Goal: Task Accomplishment & Management: Complete application form

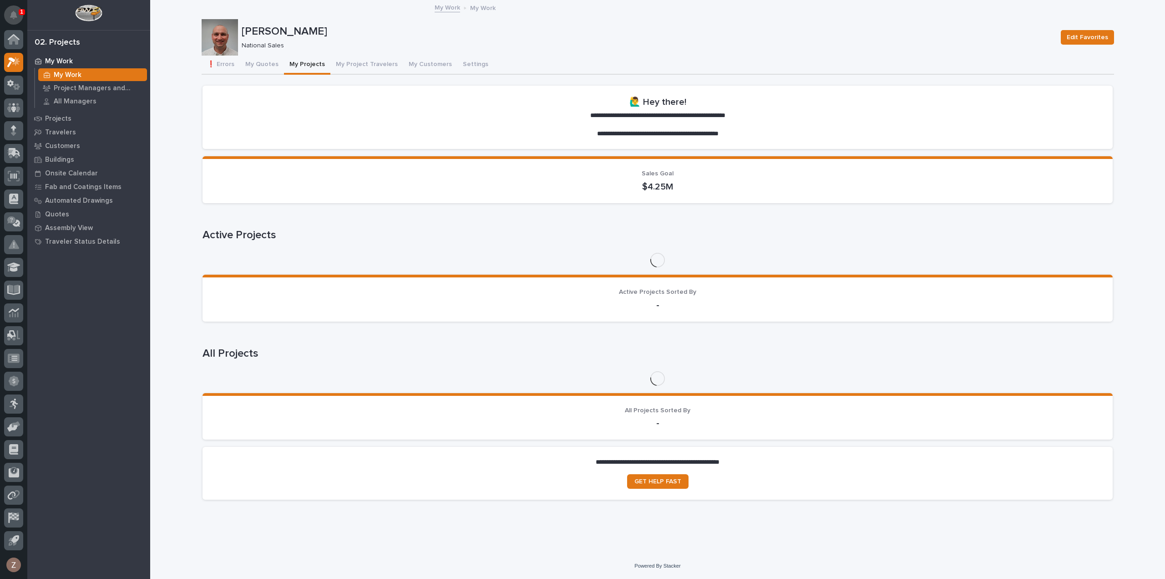
click at [15, 14] on icon "Notifications" at bounding box center [13, 15] width 7 height 8
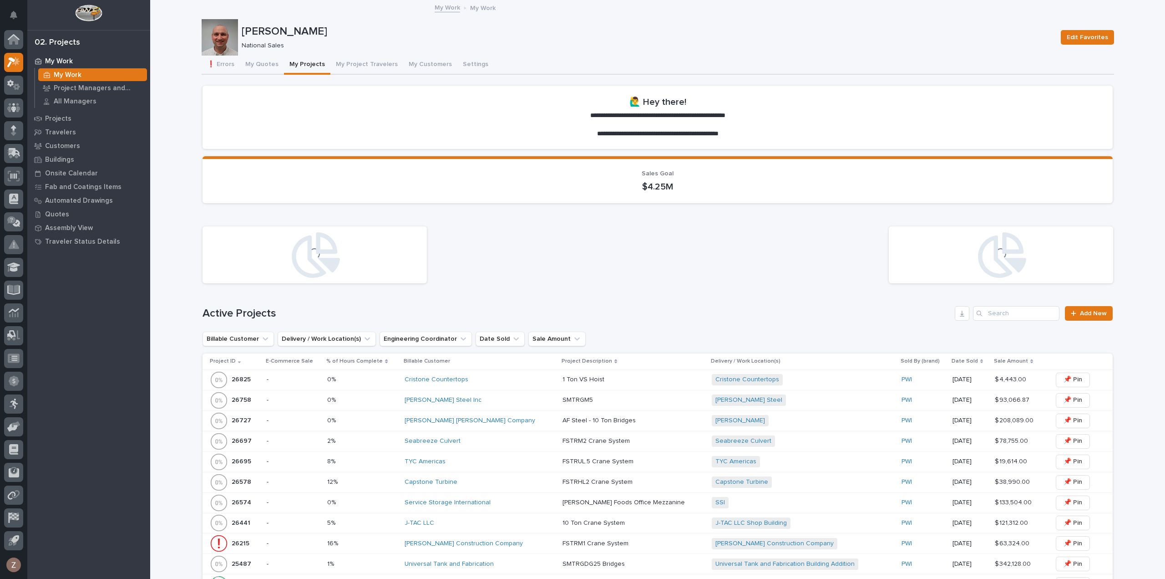
click at [15, 14] on icon "Notifications" at bounding box center [13, 15] width 7 height 8
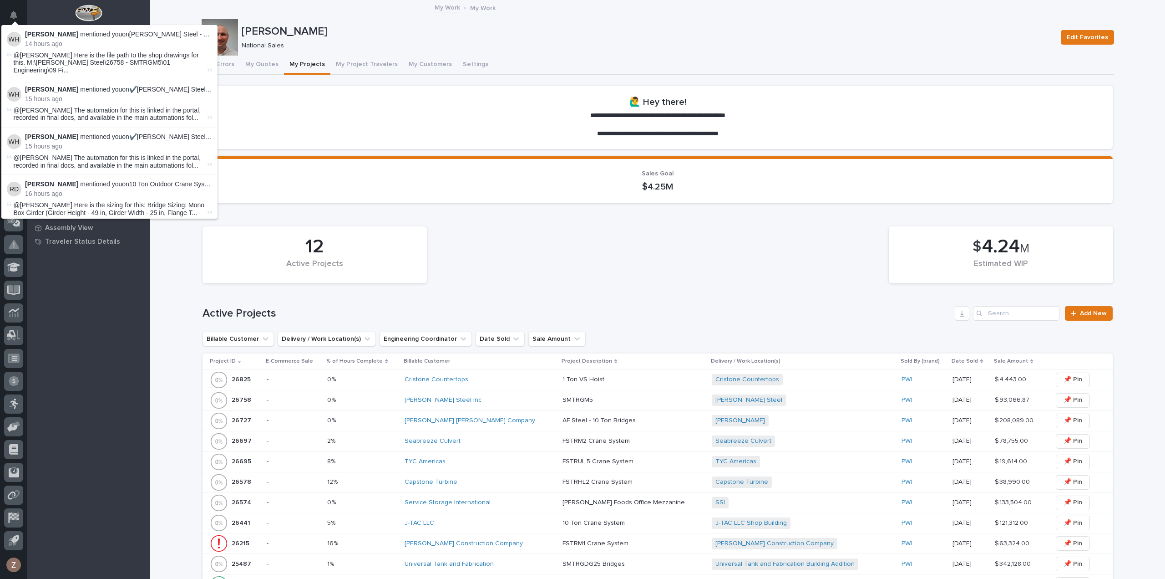
click at [518, 395] on div "[PERSON_NAME] Steel Inc" at bounding box center [480, 399] width 151 height 15
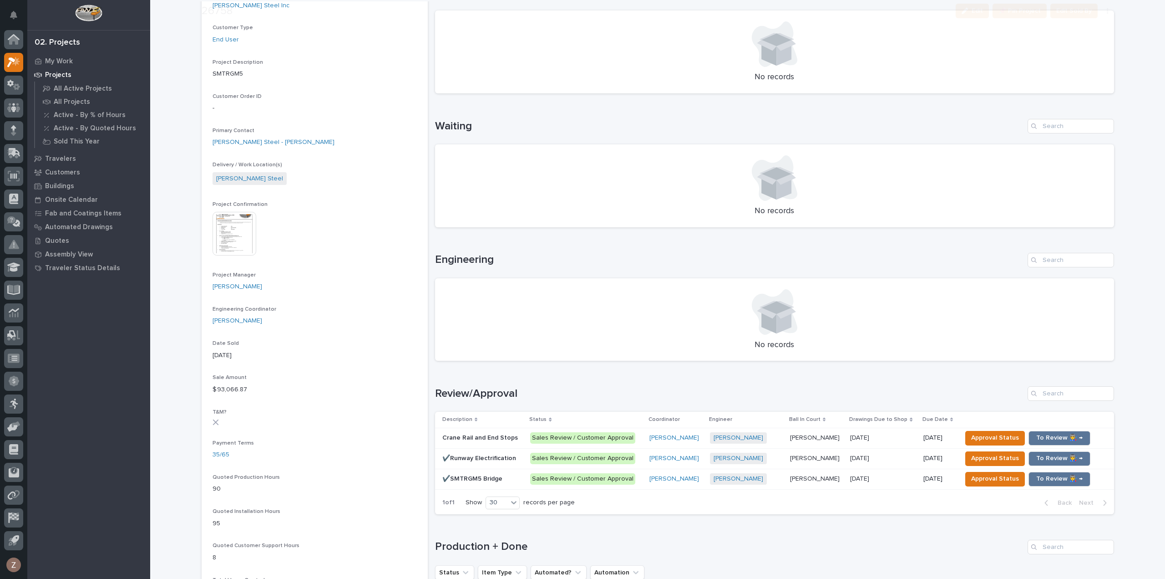
scroll to position [364, 0]
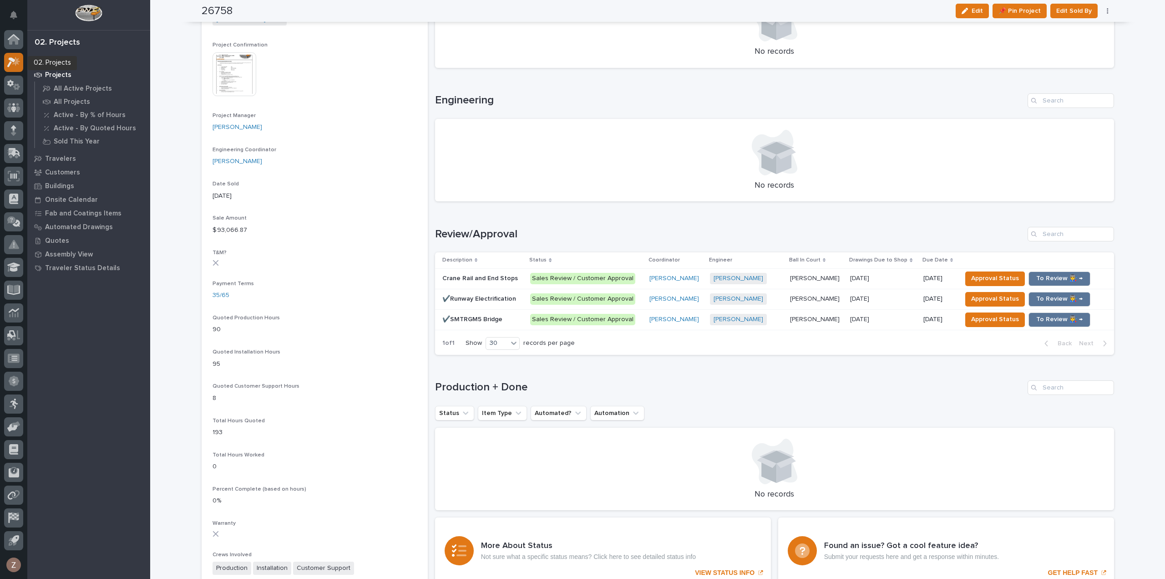
click at [7, 62] on icon at bounding box center [13, 62] width 13 height 10
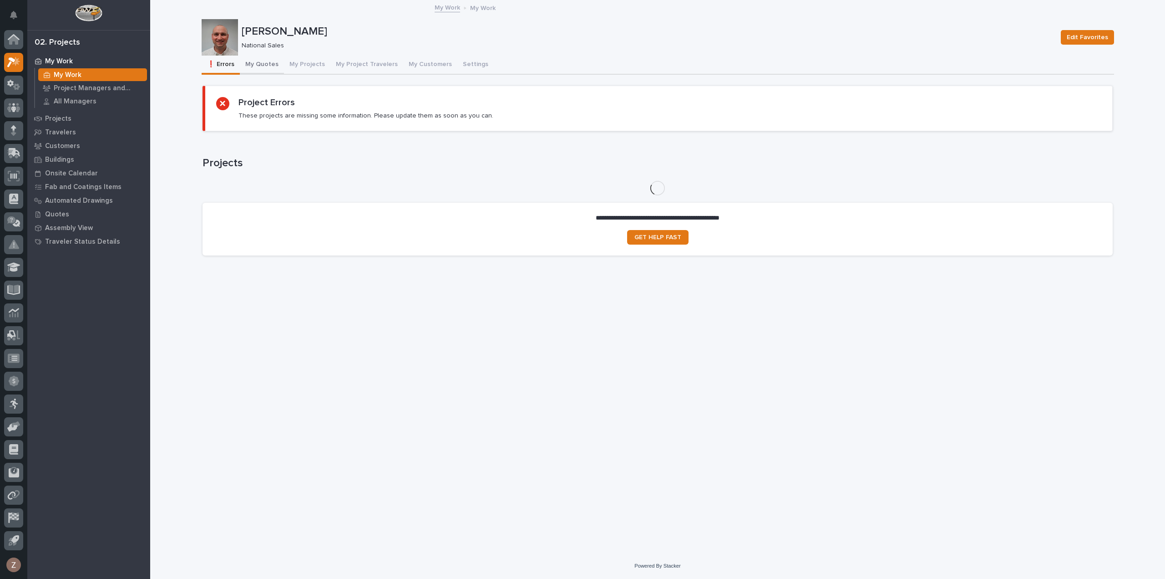
click at [259, 60] on button "My Quotes" at bounding box center [262, 65] width 44 height 19
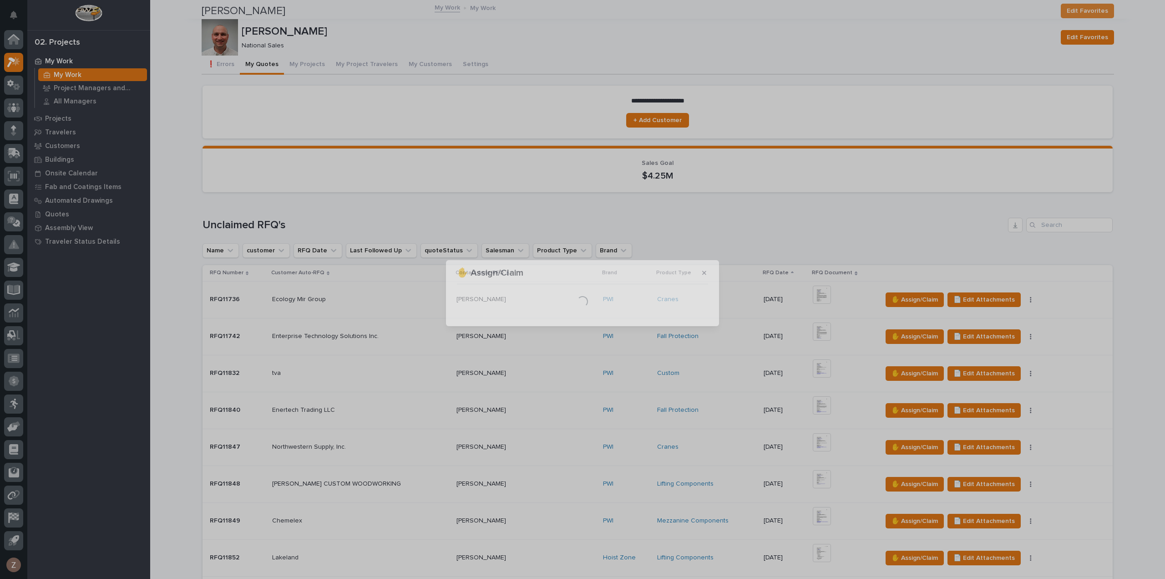
scroll to position [364, 0]
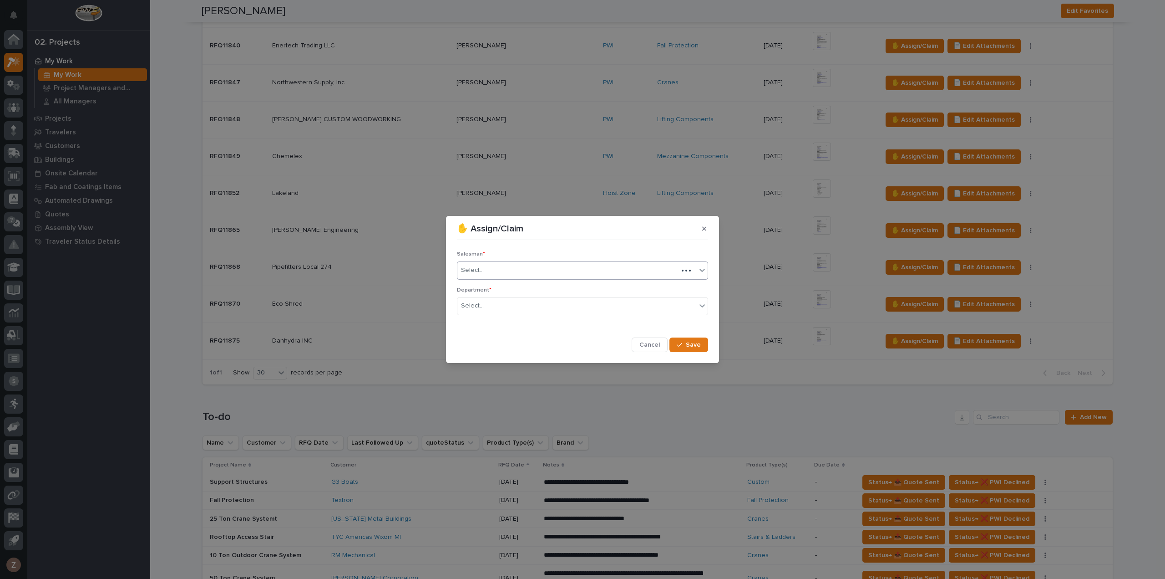
click at [542, 273] on div "Select..." at bounding box center [568, 270] width 221 height 15
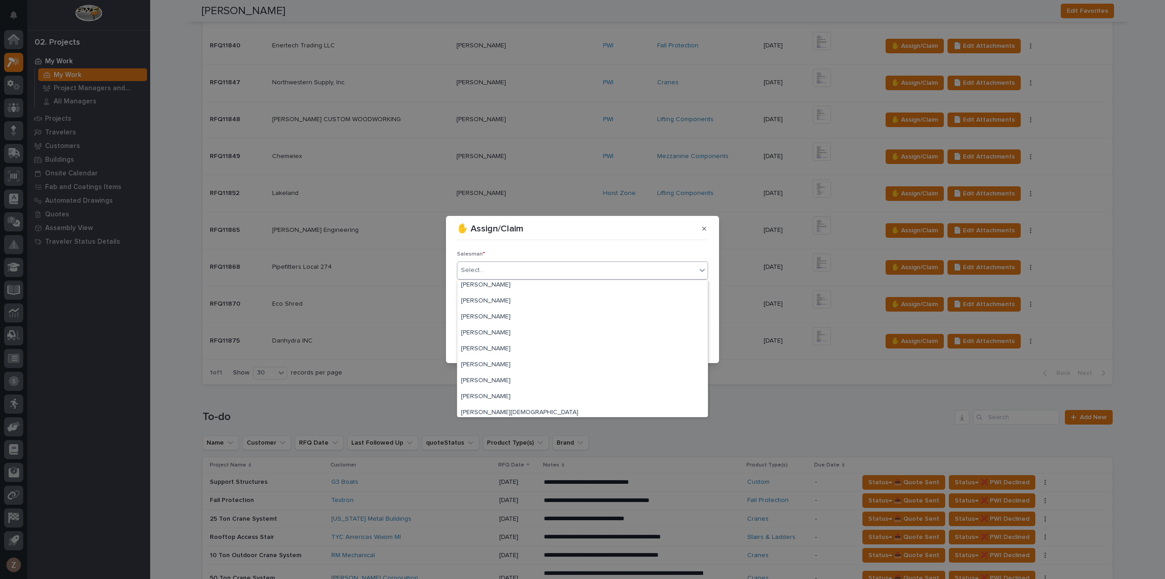
scroll to position [198, 0]
click at [522, 386] on div "[PERSON_NAME]" at bounding box center [583, 393] width 250 height 16
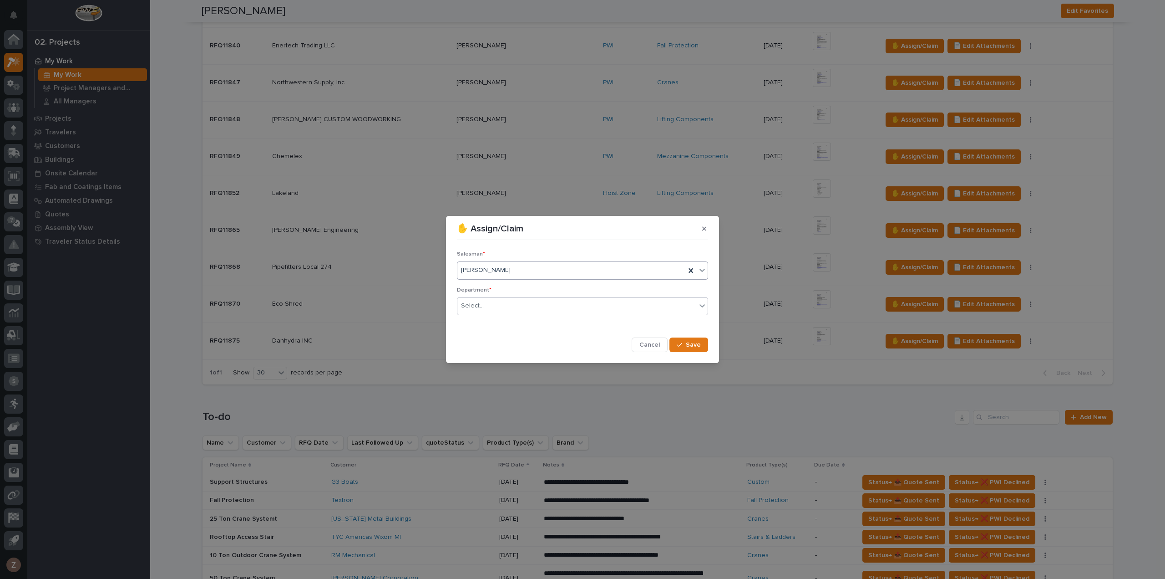
click at [539, 304] on div "Select..." at bounding box center [577, 305] width 239 height 15
click at [536, 324] on div "National Sales" at bounding box center [583, 323] width 250 height 16
drag, startPoint x: 684, startPoint y: 345, endPoint x: 689, endPoint y: 344, distance: 5.5
click at [685, 345] on div "button" at bounding box center [681, 344] width 9 height 6
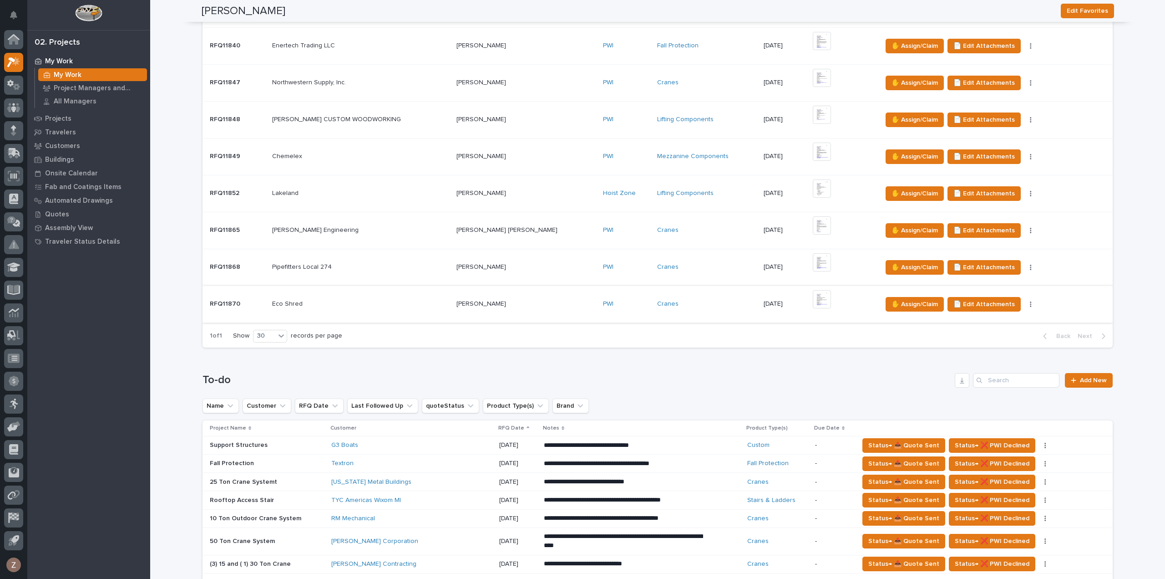
click at [813, 300] on img at bounding box center [822, 299] width 18 height 18
click at [813, 296] on img at bounding box center [822, 299] width 18 height 18
click at [813, 298] on img at bounding box center [822, 299] width 18 height 18
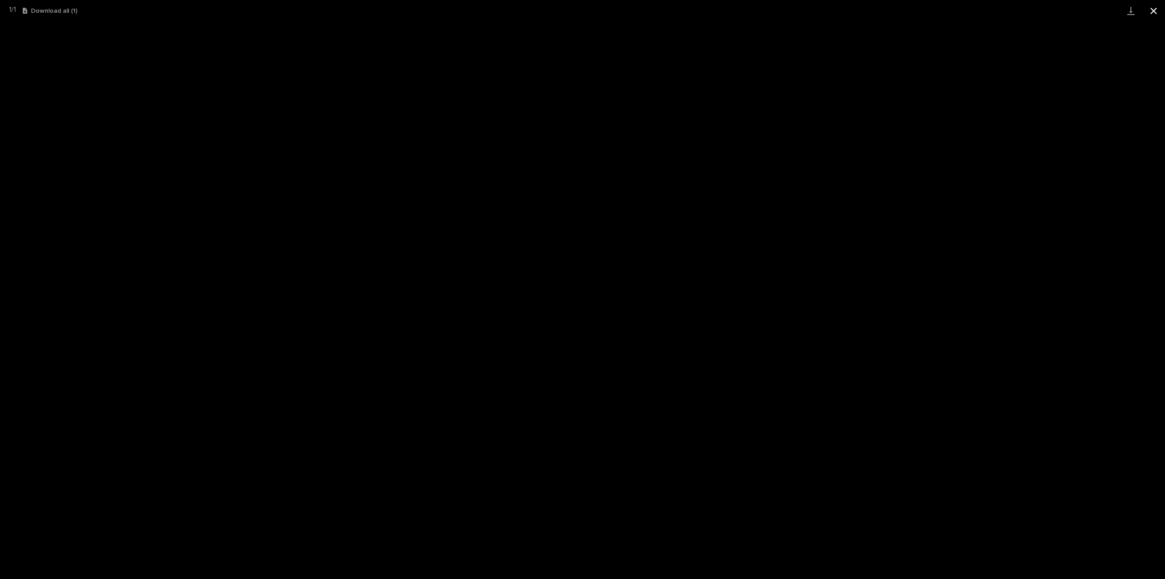
click at [1155, 13] on button "Close gallery" at bounding box center [1154, 10] width 23 height 21
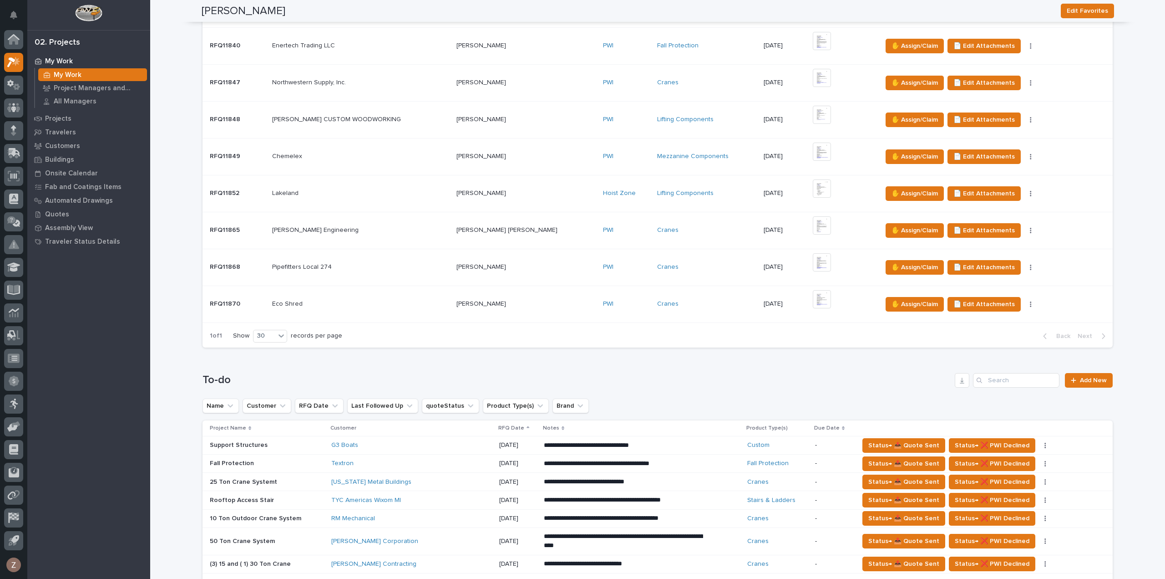
click at [813, 261] on img at bounding box center [822, 262] width 18 height 18
click at [813, 230] on img at bounding box center [822, 225] width 18 height 18
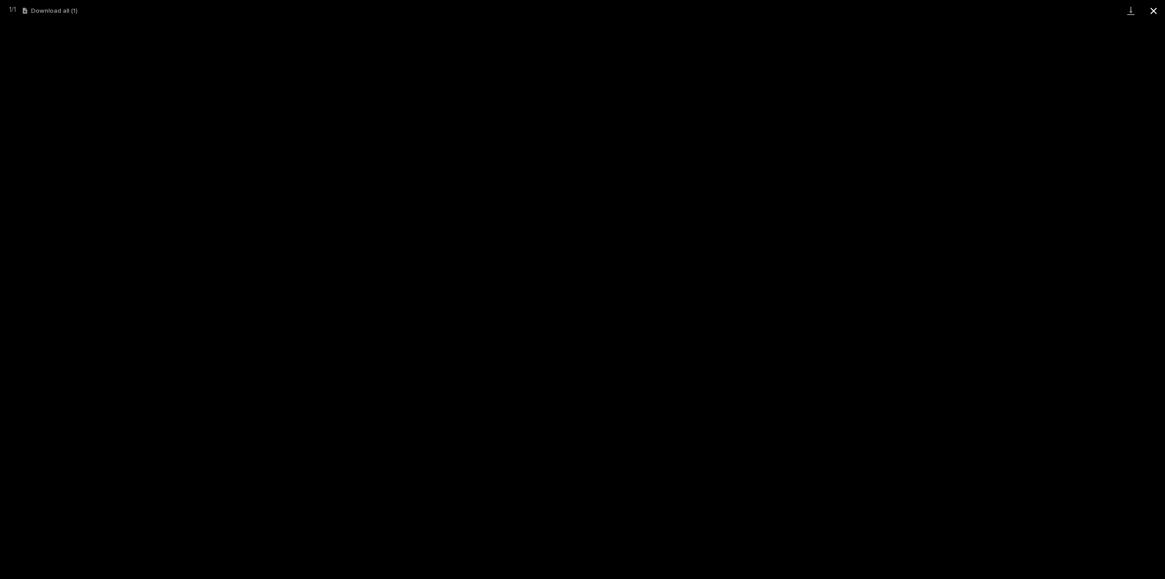
click at [1149, 12] on button "Close gallery" at bounding box center [1154, 10] width 23 height 21
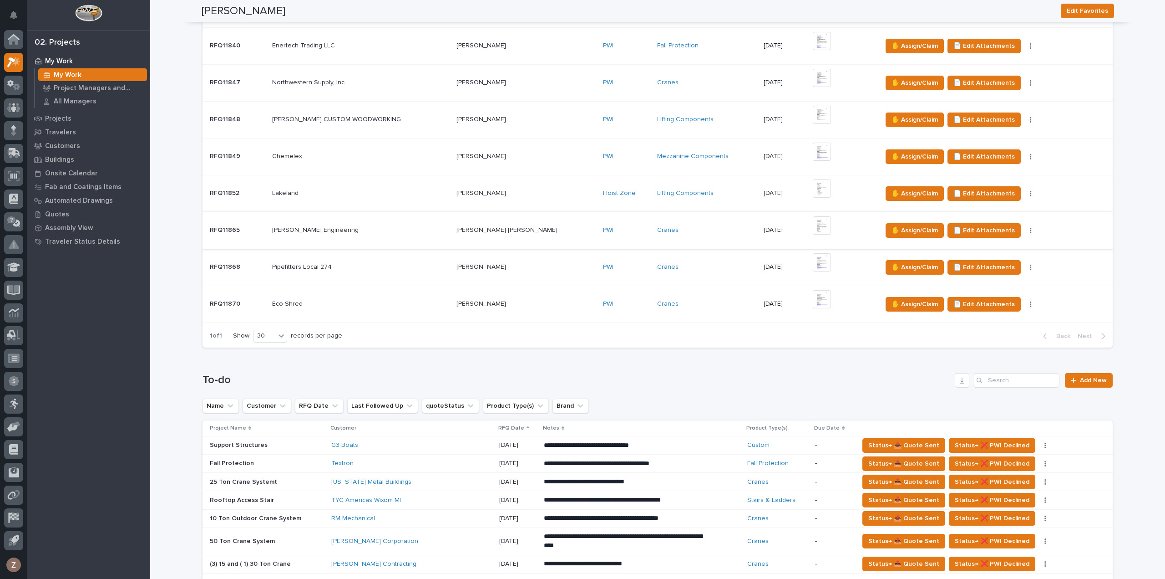
click at [813, 227] on img at bounding box center [822, 225] width 18 height 18
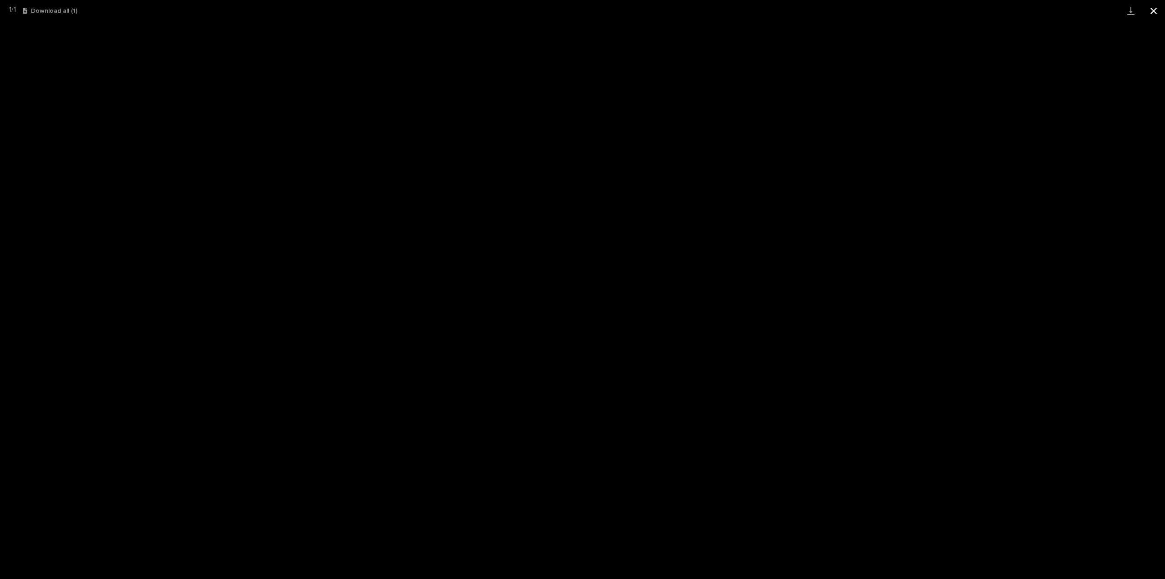
click at [1153, 9] on button "Close gallery" at bounding box center [1154, 10] width 23 height 21
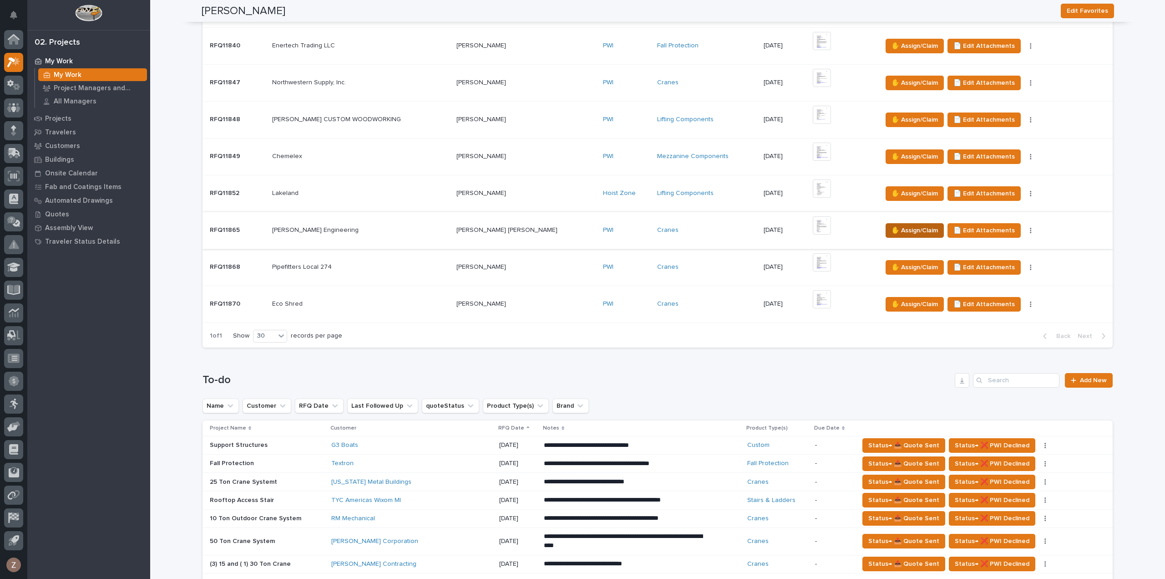
click at [892, 228] on span "✋ Assign/Claim" at bounding box center [915, 230] width 46 height 11
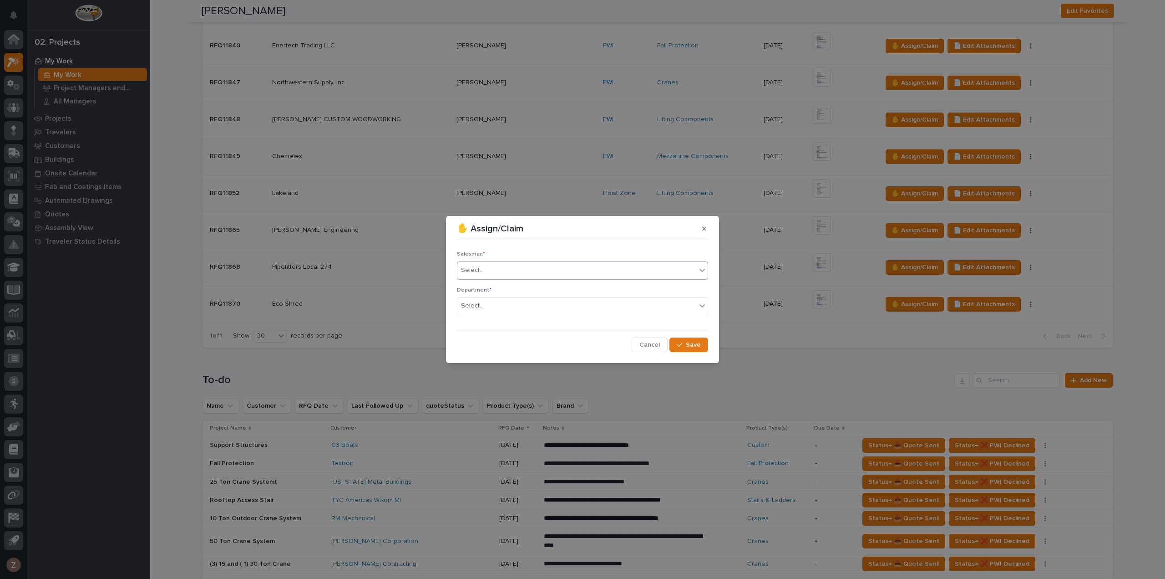
click at [597, 265] on div "Select..." at bounding box center [577, 270] width 239 height 15
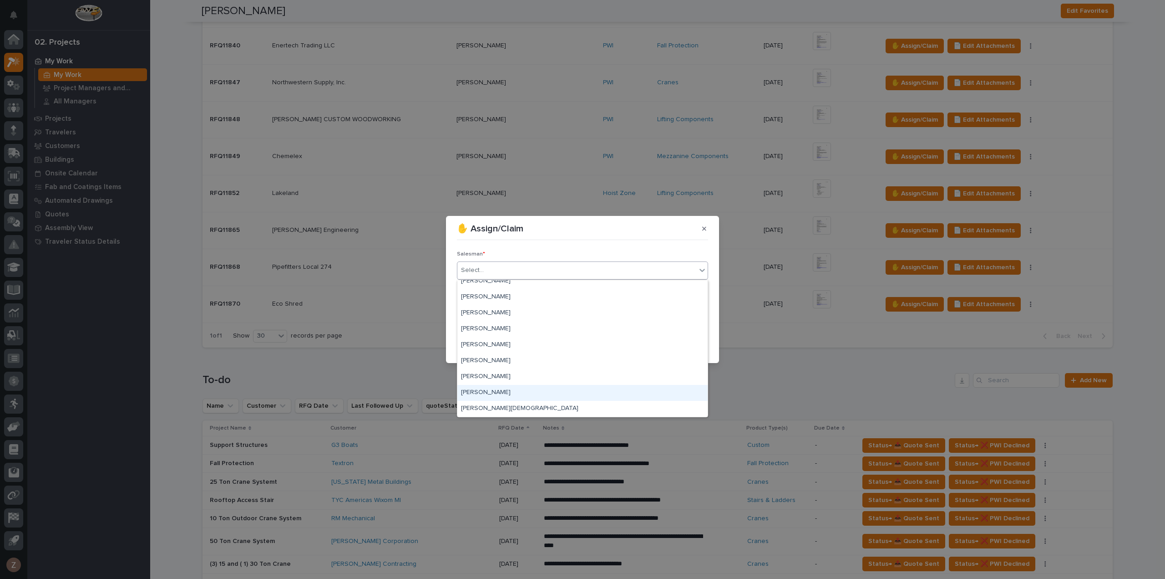
click at [535, 386] on div "[PERSON_NAME]" at bounding box center [583, 393] width 250 height 16
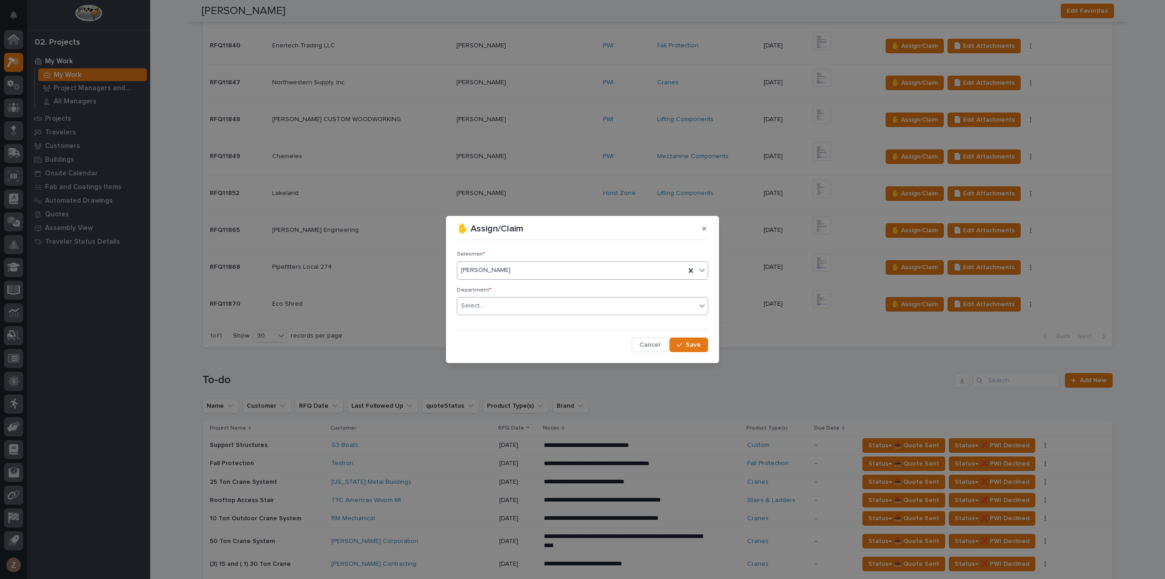
click at [592, 307] on div "Select..." at bounding box center [577, 305] width 239 height 15
click at [583, 321] on div "National Sales" at bounding box center [583, 323] width 250 height 16
click at [692, 341] on span "Save" at bounding box center [693, 345] width 15 height 8
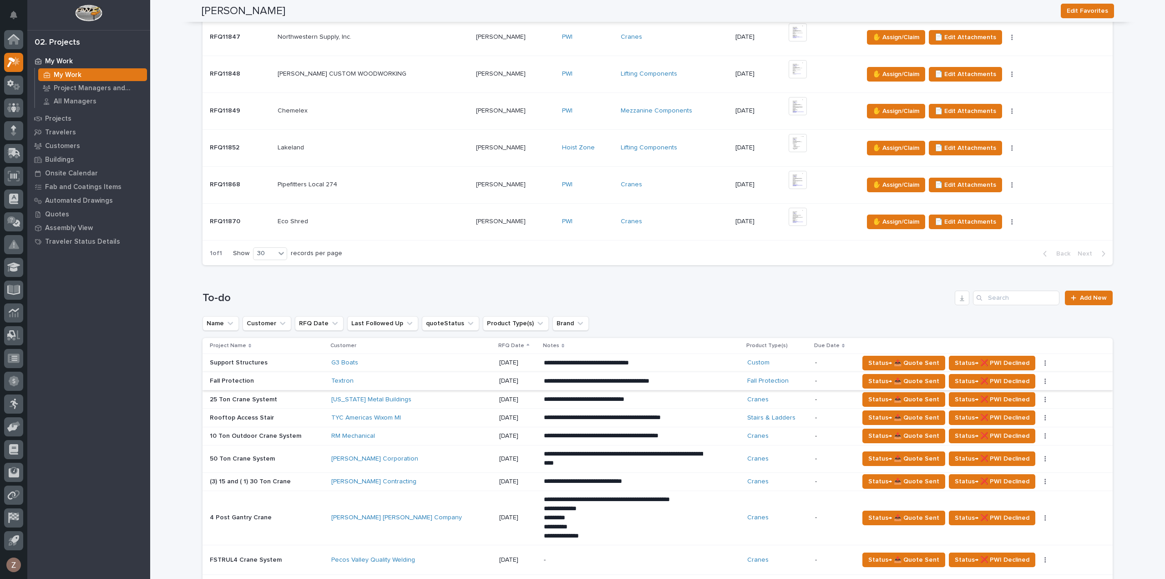
scroll to position [637, 0]
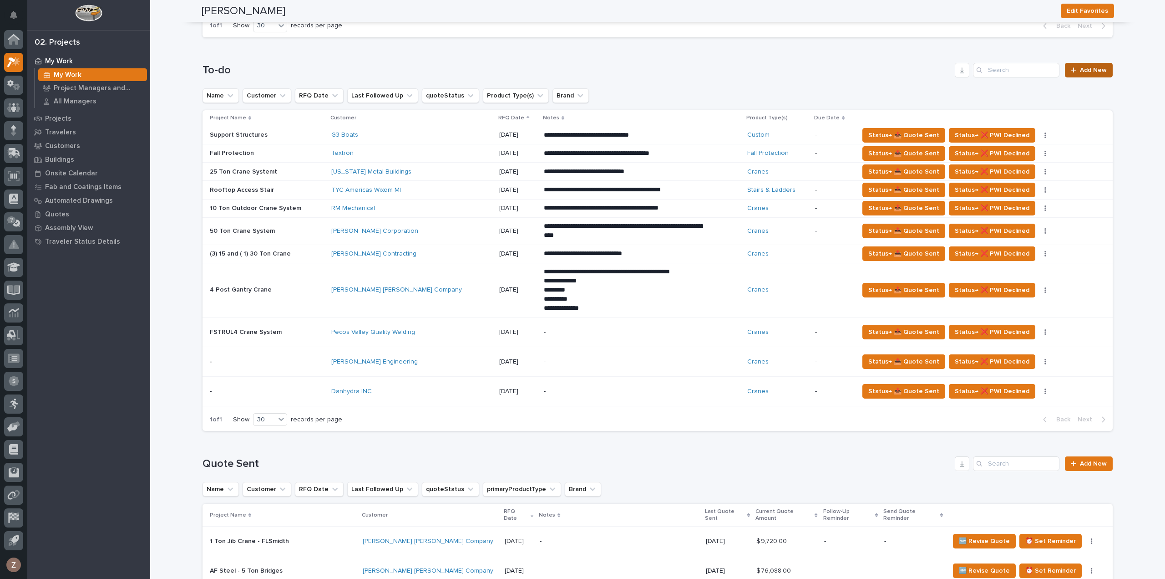
click at [1098, 67] on span "Add New" at bounding box center [1093, 70] width 27 height 6
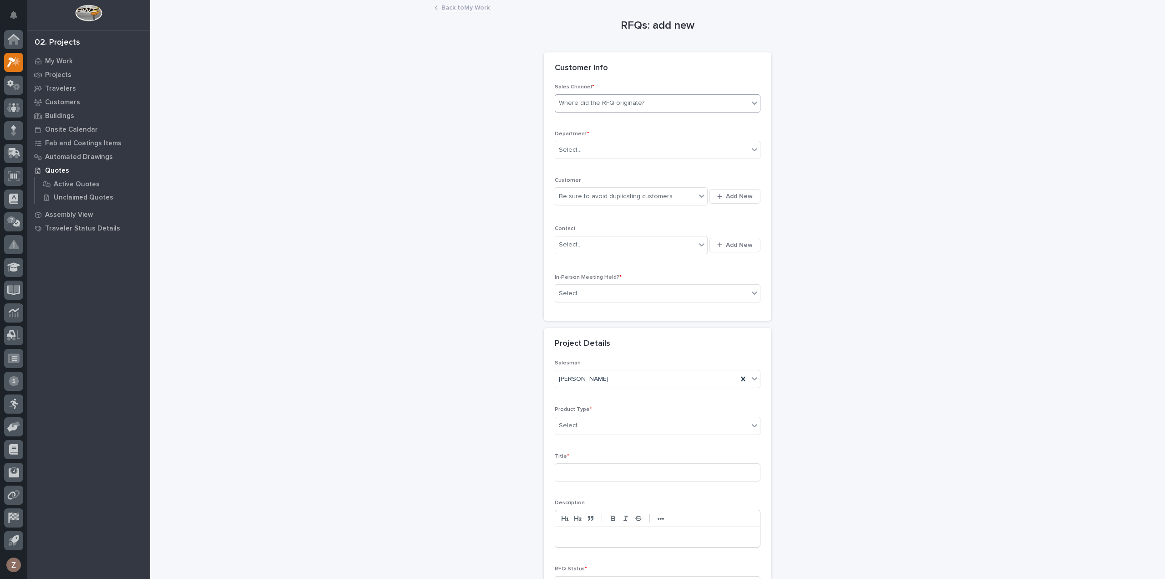
click at [599, 102] on div "Where did the RFQ originate?" at bounding box center [602, 103] width 86 height 10
click at [597, 136] on div "PWI" at bounding box center [654, 136] width 205 height 16
click at [599, 149] on div "Select..." at bounding box center [651, 149] width 193 height 15
click at [595, 170] on span "National Sales" at bounding box center [578, 166] width 46 height 10
click at [606, 189] on div "Be sure to avoid duplicating customers" at bounding box center [625, 196] width 141 height 15
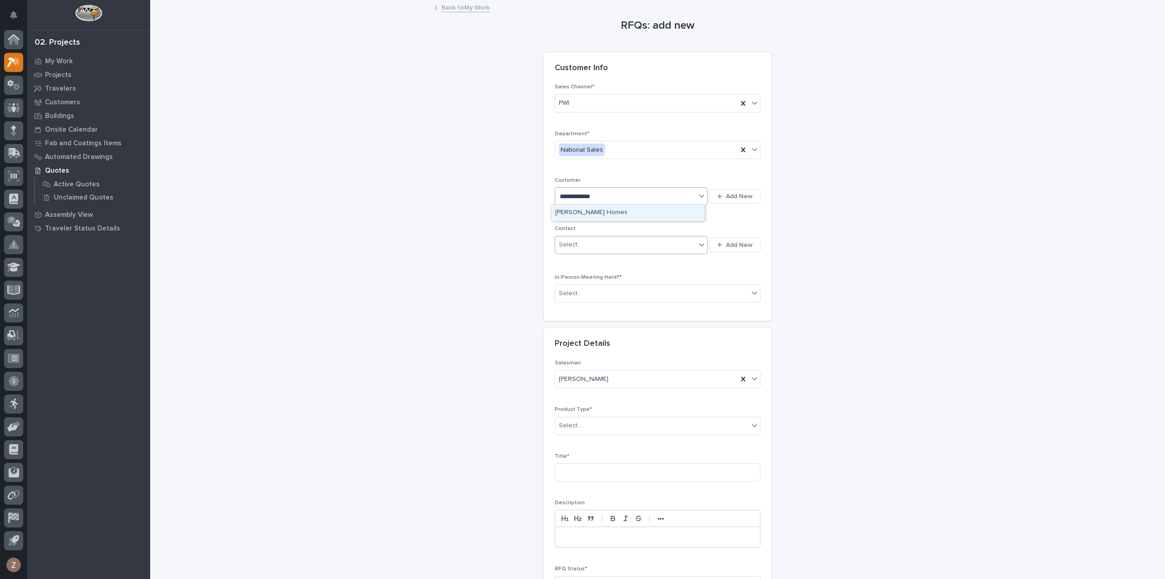
type input "**********"
click at [599, 241] on div "Select..." at bounding box center [625, 244] width 141 height 15
type input "********"
click at [634, 260] on div "[PERSON_NAME] Homes - [PERSON_NAME]" at bounding box center [628, 261] width 153 height 16
click at [614, 290] on div "Select..." at bounding box center [651, 293] width 193 height 15
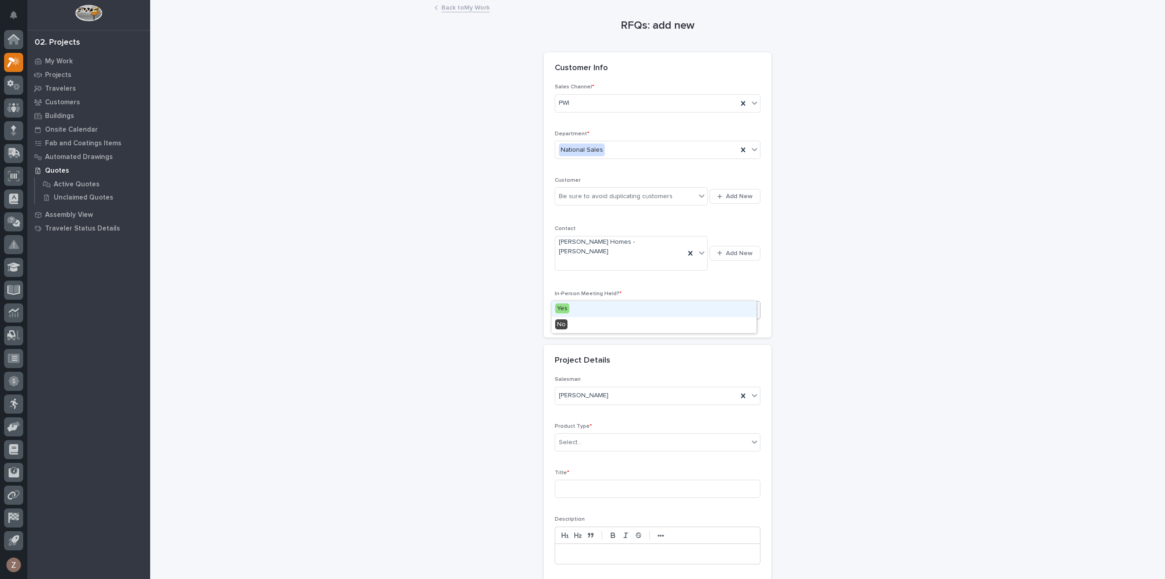
click at [605, 313] on div "Yes" at bounding box center [654, 309] width 205 height 16
click at [613, 435] on div "Select..." at bounding box center [651, 442] width 193 height 15
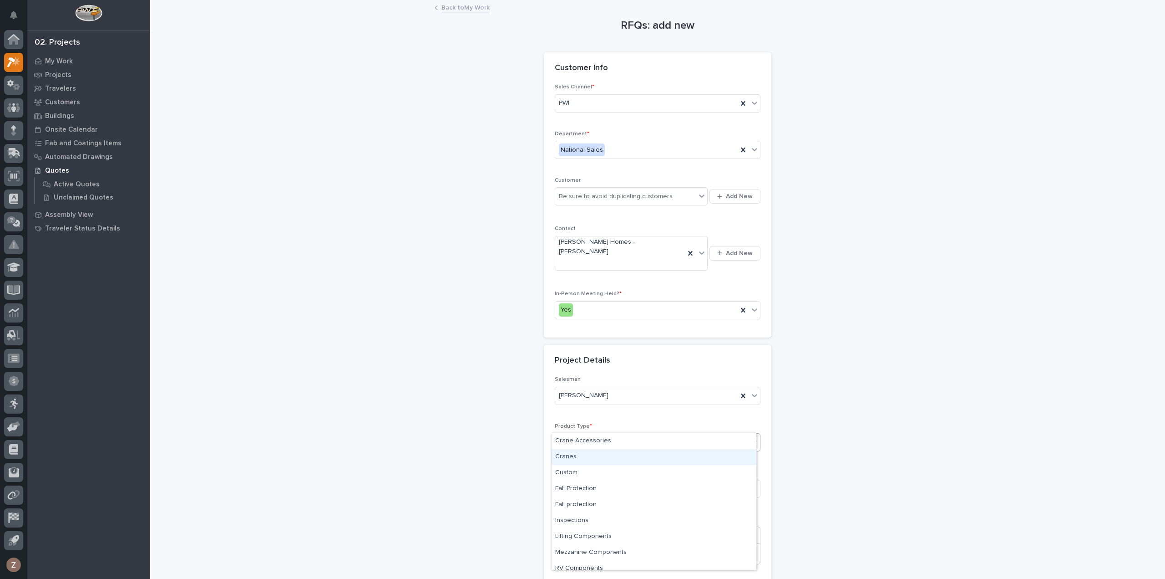
click at [612, 462] on div "Cranes" at bounding box center [654, 457] width 205 height 16
click at [599, 479] on input at bounding box center [658, 488] width 206 height 18
click at [636, 194] on div "Be sure to avoid duplicating customers" at bounding box center [616, 197] width 114 height 10
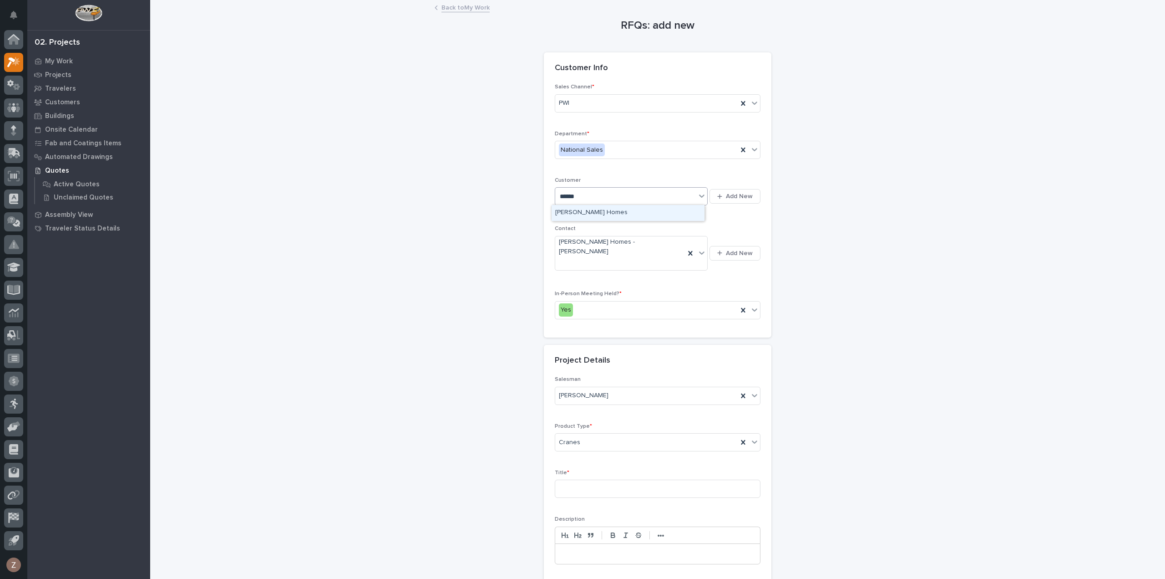
type input "*******"
click at [615, 214] on div "[PERSON_NAME] Homes" at bounding box center [628, 213] width 153 height 16
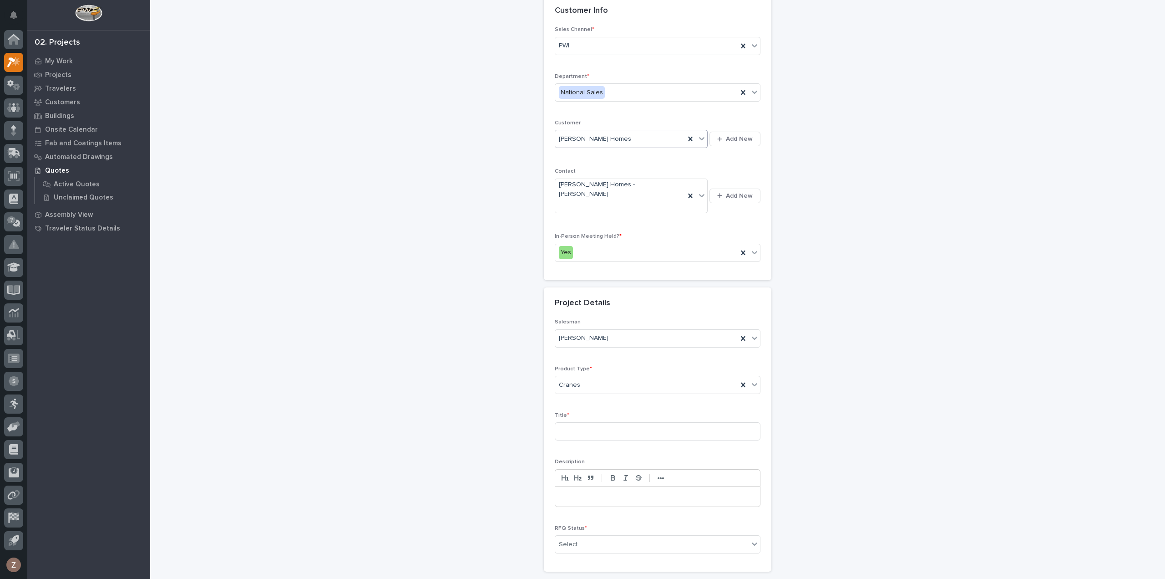
scroll to position [123, 0]
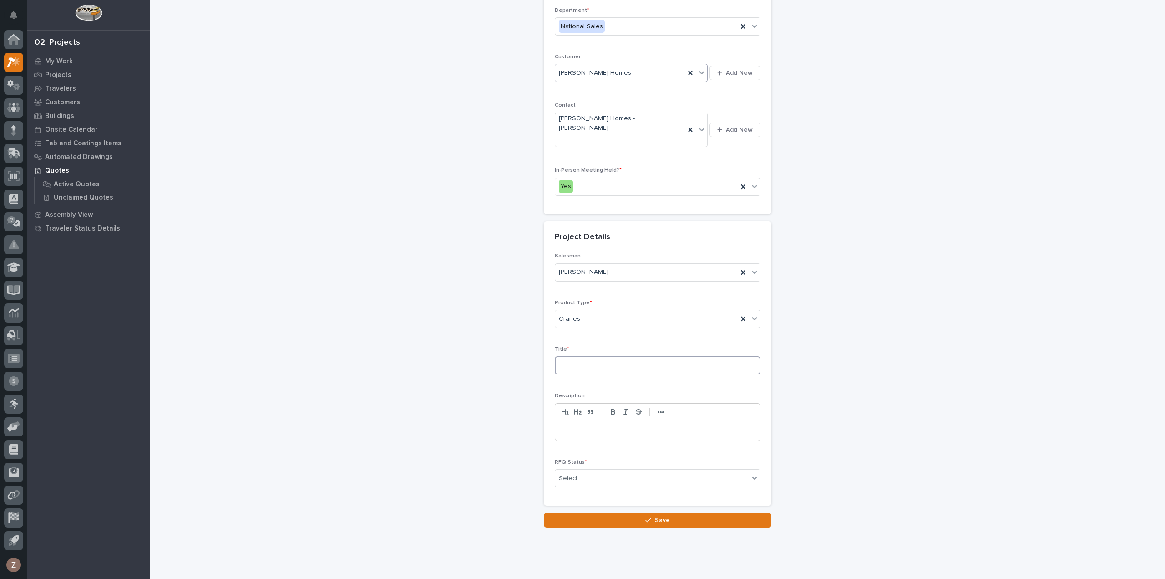
click at [585, 356] on input at bounding box center [658, 365] width 206 height 18
type input "P-Wall Replacement Bridge"
click at [574, 473] on div "Select..." at bounding box center [570, 478] width 23 height 10
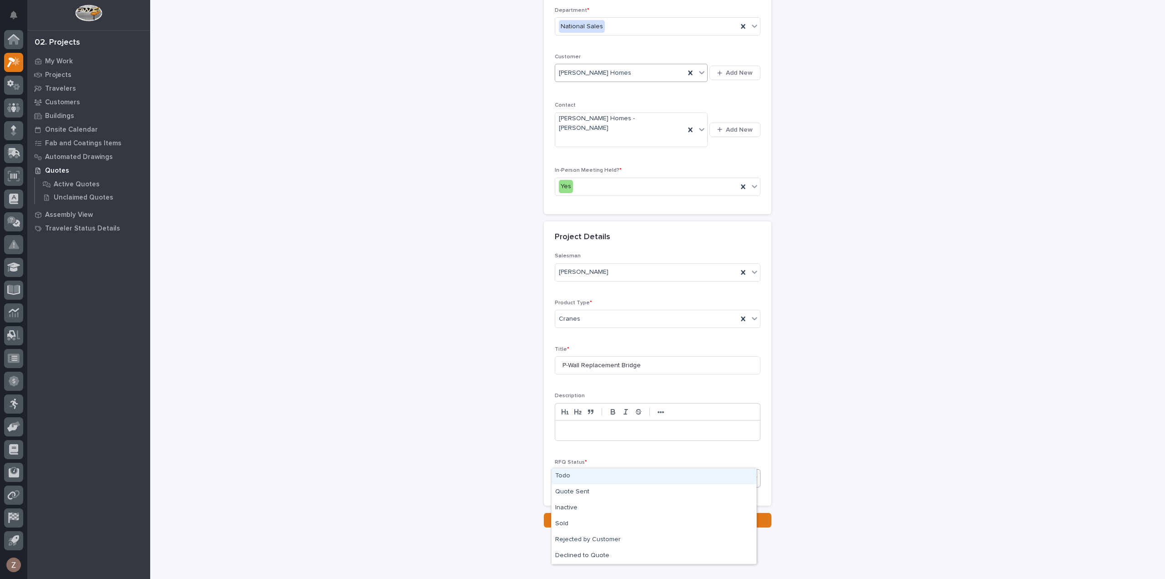
click at [604, 478] on div "Todo" at bounding box center [654, 476] width 205 height 16
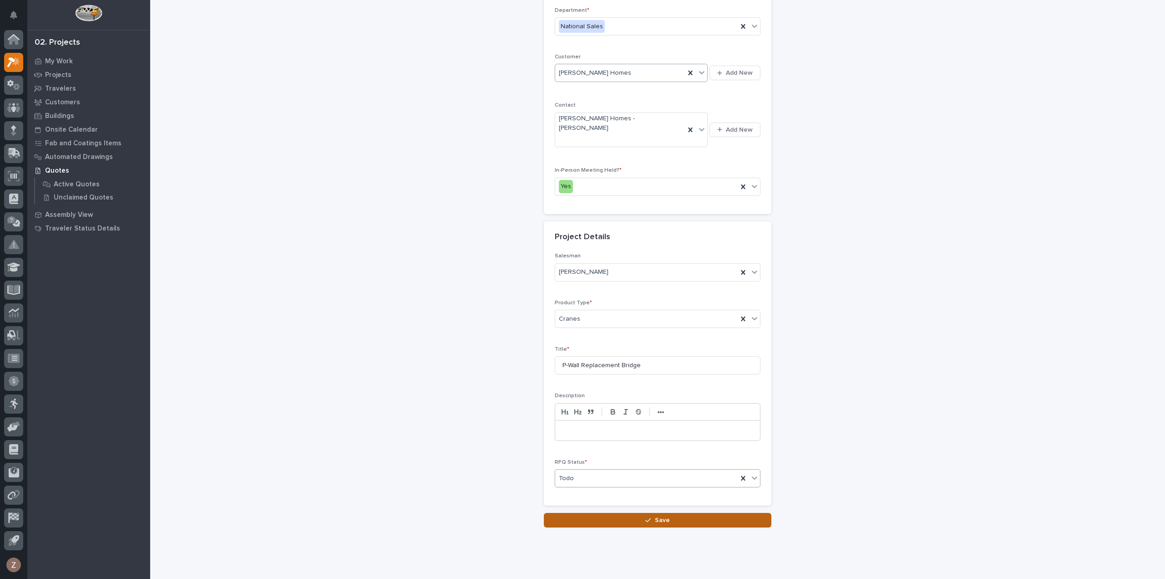
click at [640, 513] on button "Save" at bounding box center [658, 520] width 228 height 15
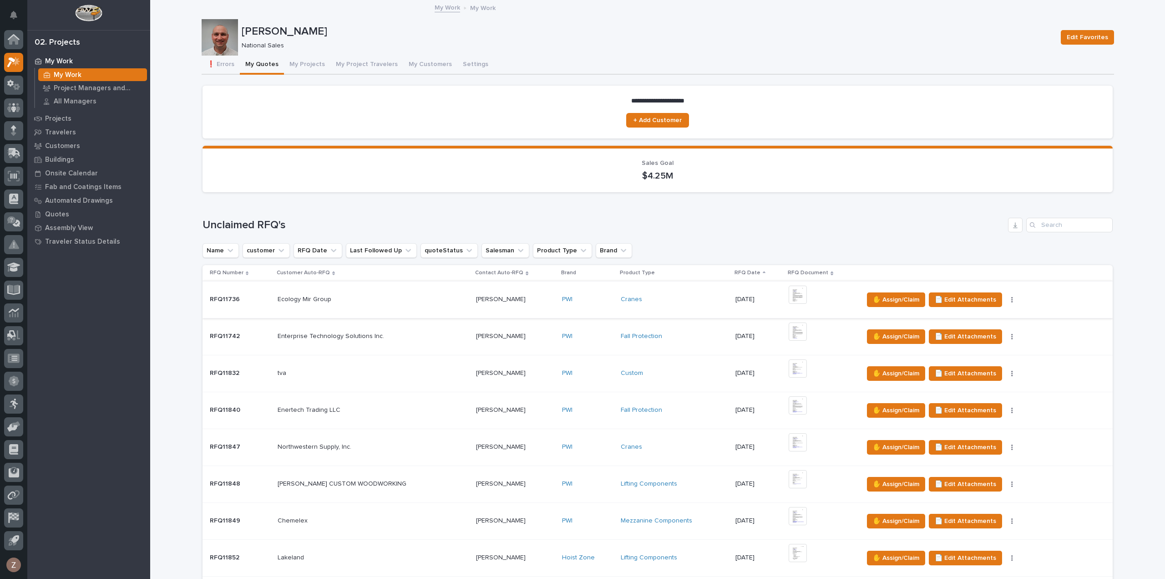
scroll to position [364, 0]
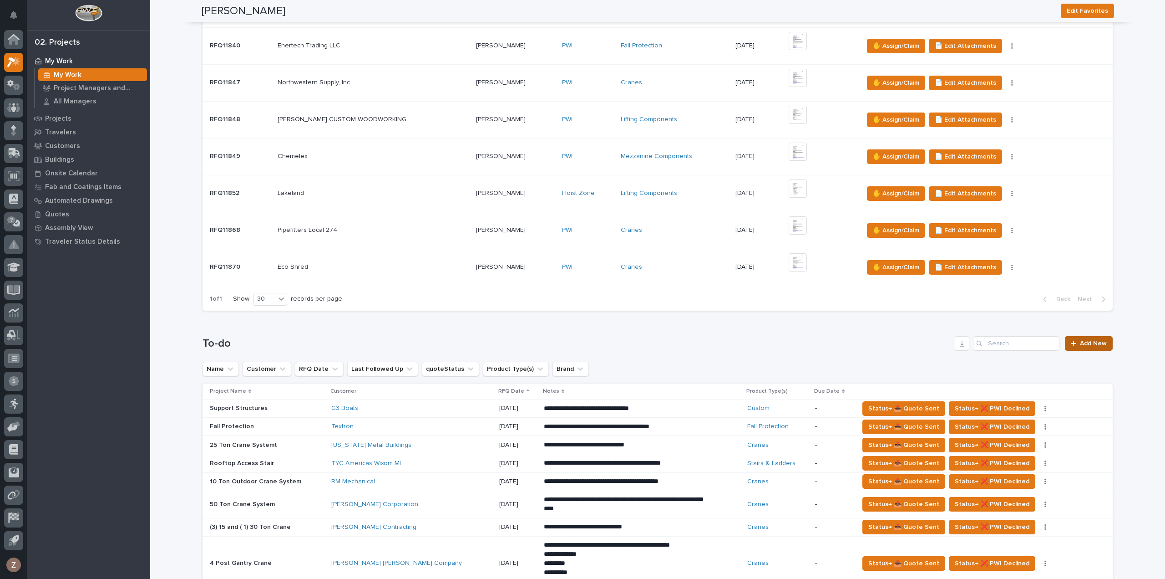
click at [1096, 345] on span "Add New" at bounding box center [1093, 343] width 27 height 6
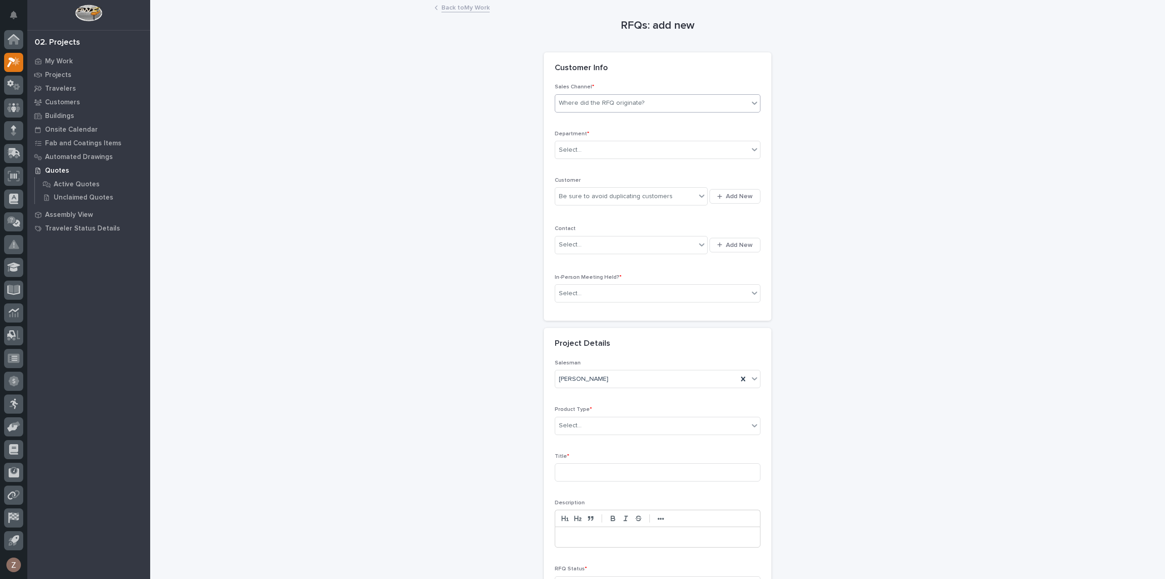
click at [650, 101] on div "Where did the RFQ originate?" at bounding box center [651, 103] width 193 height 15
click at [647, 131] on div "PWI" at bounding box center [654, 136] width 205 height 16
click at [640, 150] on div "Select..." at bounding box center [651, 149] width 193 height 15
click at [639, 165] on div "National Sales" at bounding box center [654, 166] width 205 height 16
click at [620, 195] on div "Be sure to avoid duplicating customers" at bounding box center [616, 197] width 114 height 10
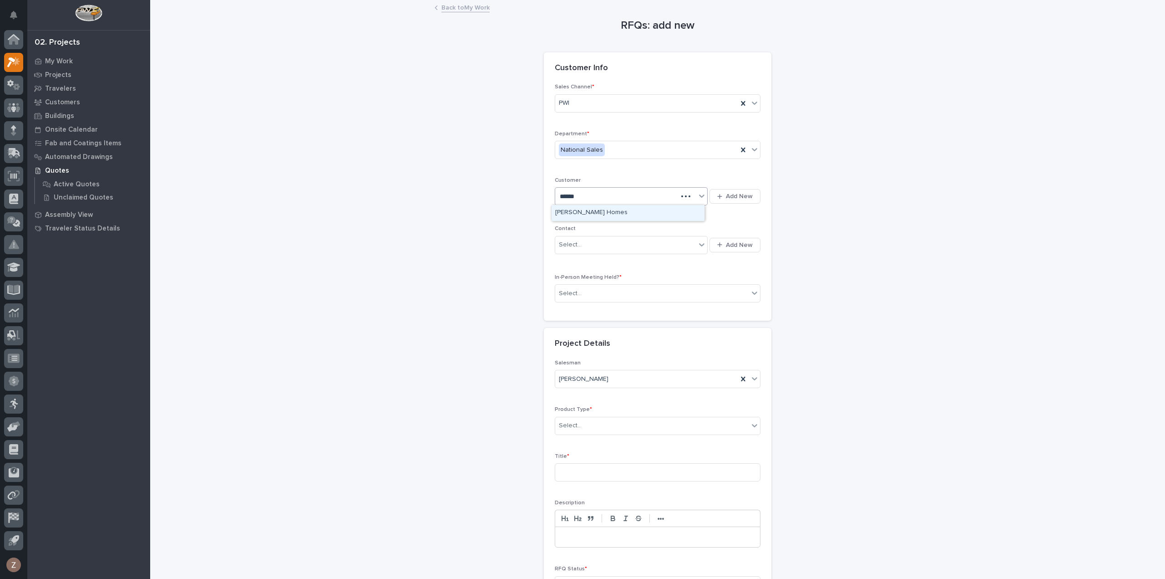
type input "*******"
type input "*"
type input "********"
click at [622, 262] on div "[PERSON_NAME] Homes - [PERSON_NAME]" at bounding box center [628, 261] width 153 height 16
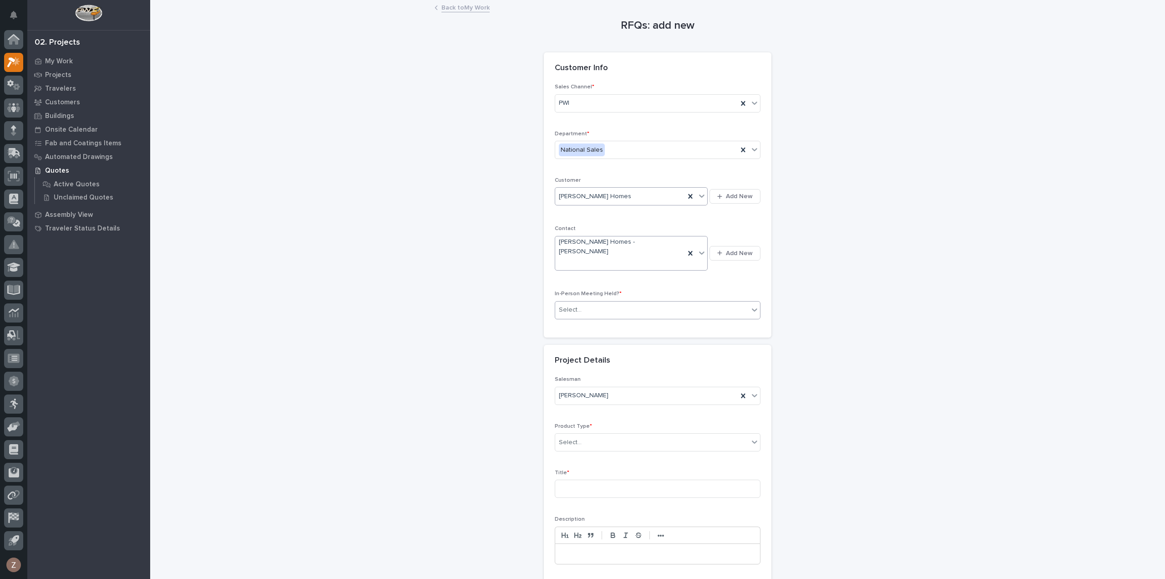
click at [604, 302] on div "Select..." at bounding box center [651, 309] width 193 height 15
click at [599, 307] on div "Yes" at bounding box center [654, 309] width 205 height 16
click at [597, 435] on div "Select..." at bounding box center [651, 442] width 193 height 15
click at [605, 458] on div "Cranes" at bounding box center [654, 457] width 205 height 16
click at [580, 479] on input at bounding box center [658, 488] width 206 height 18
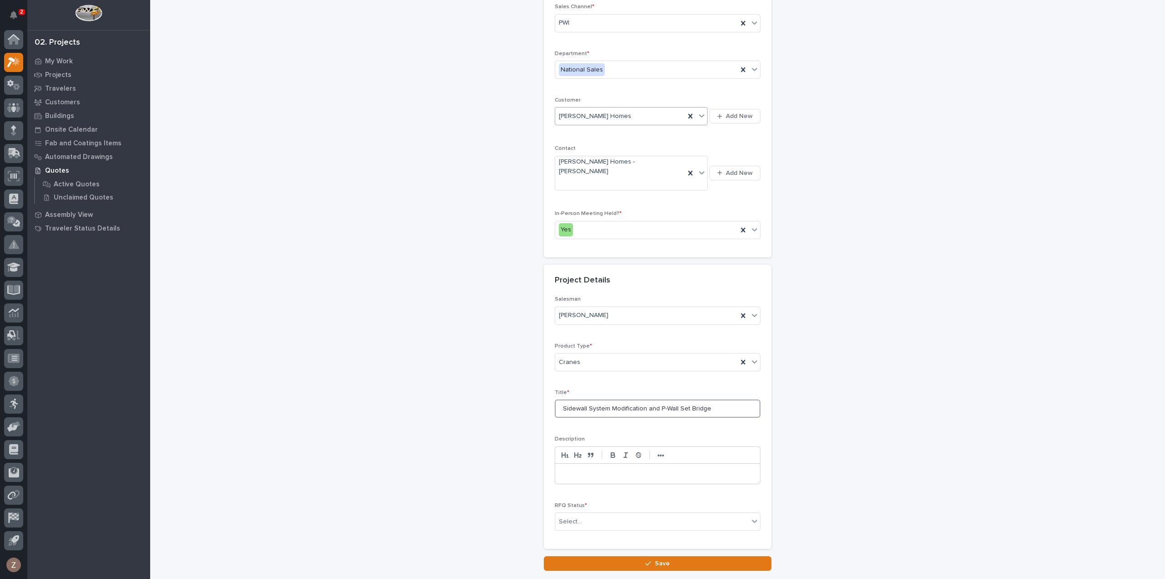
scroll to position [123, 0]
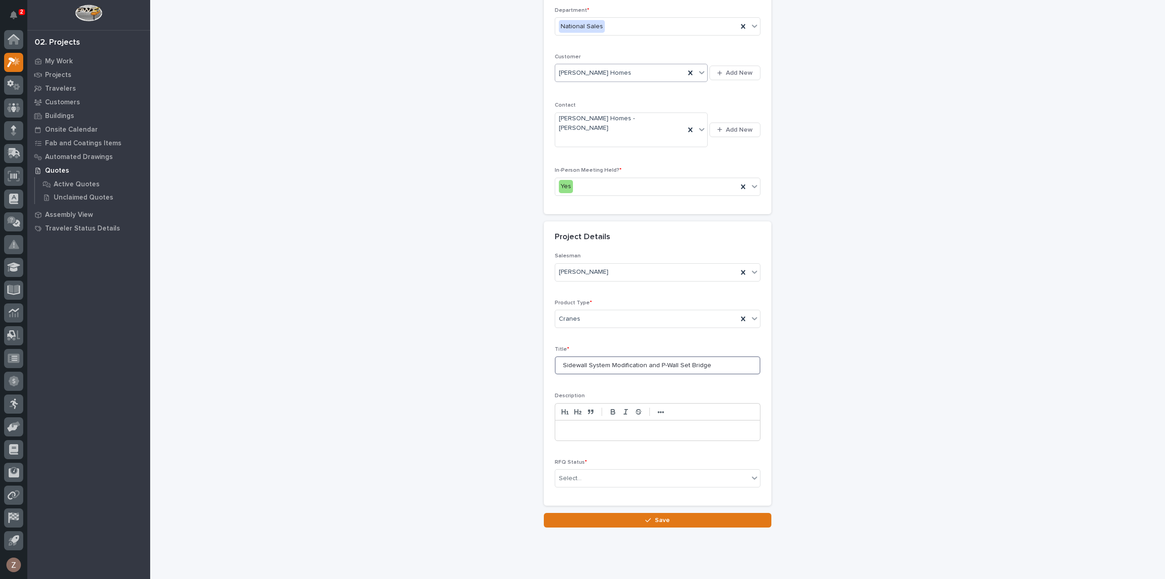
drag, startPoint x: 712, startPoint y: 347, endPoint x: 684, endPoint y: 351, distance: 27.6
click at [684, 356] on input "Sidewall System Modification and P-Wall Set Bridge" at bounding box center [658, 365] width 206 height 18
type input "Sidewall System Modification and P-Wall Set System"
click at [597, 471] on div "Select..." at bounding box center [651, 478] width 193 height 15
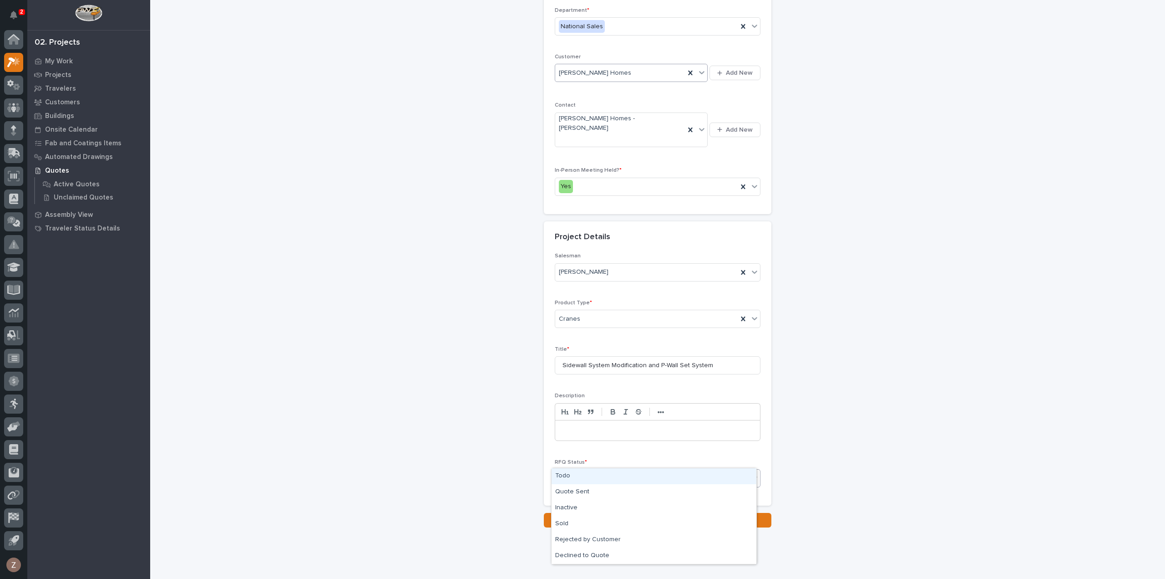
click at [595, 477] on div "Todo" at bounding box center [654, 476] width 205 height 16
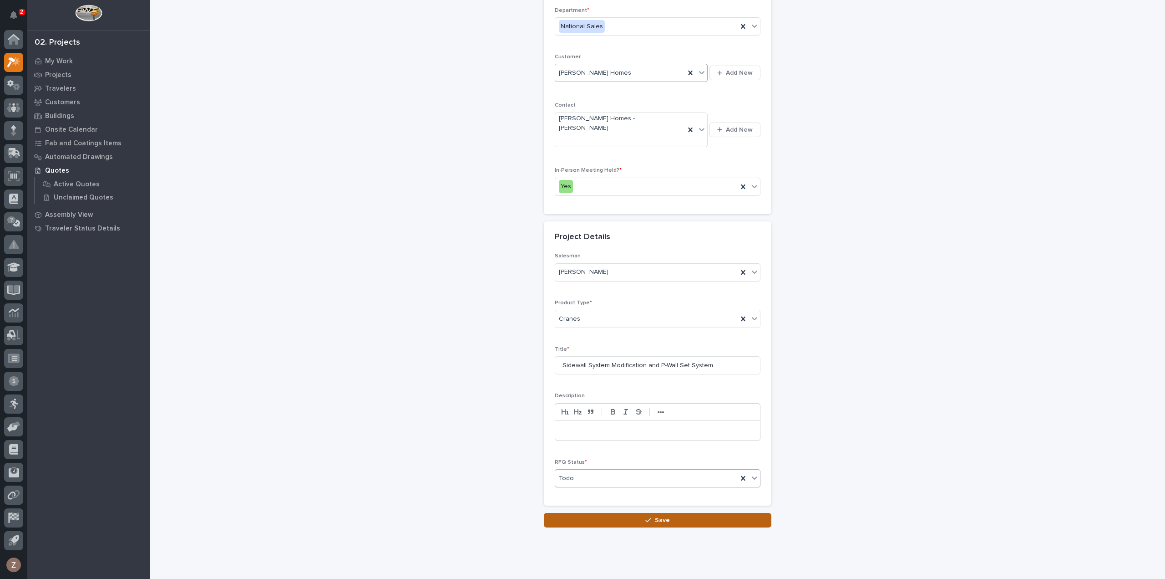
click at [656, 516] on span "Save" at bounding box center [662, 520] width 15 height 8
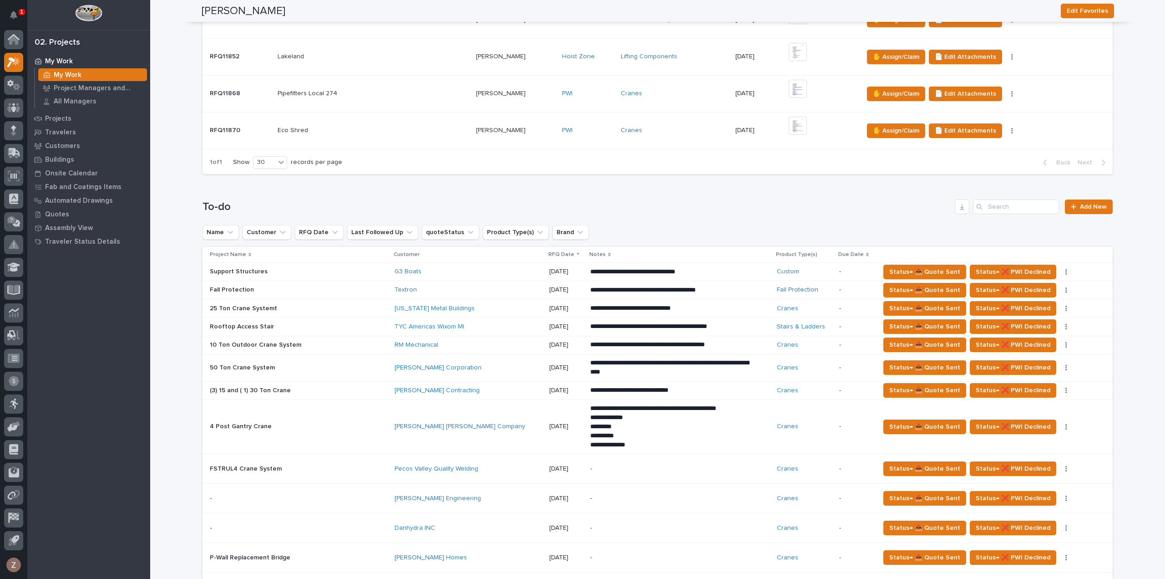
scroll to position [592, 0]
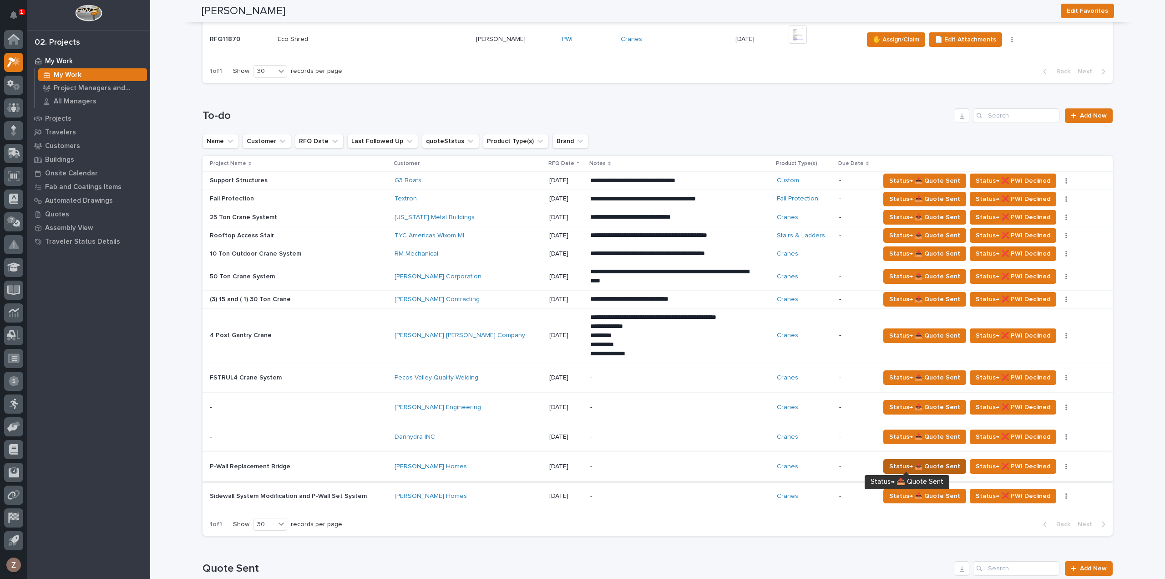
click at [908, 463] on span "Status→ 📤 Quote Sent" at bounding box center [925, 466] width 71 height 11
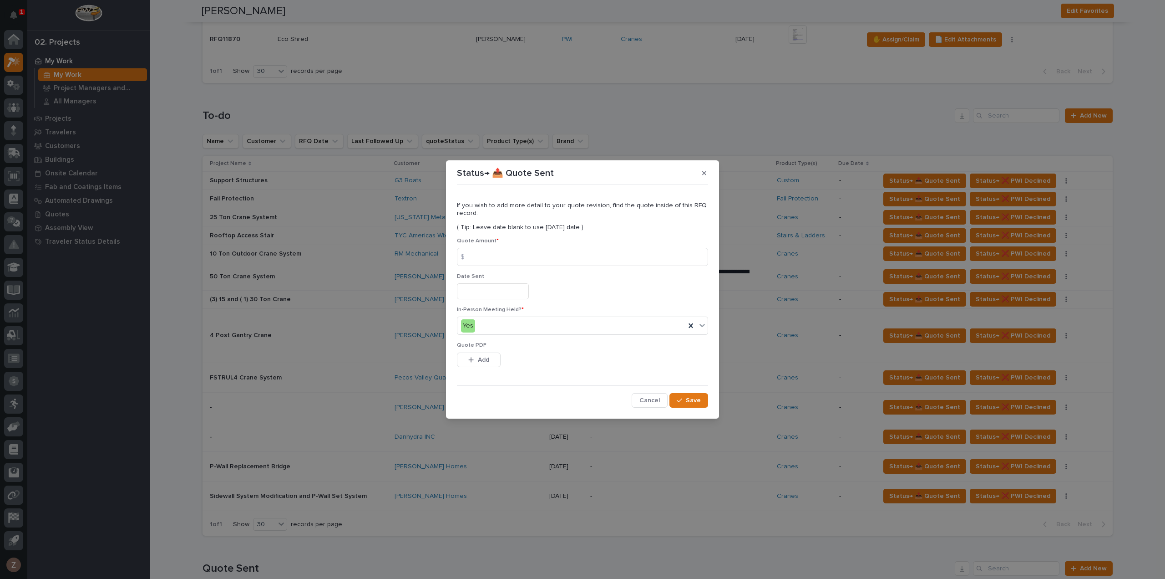
click at [491, 295] on input "text" at bounding box center [493, 291] width 72 height 16
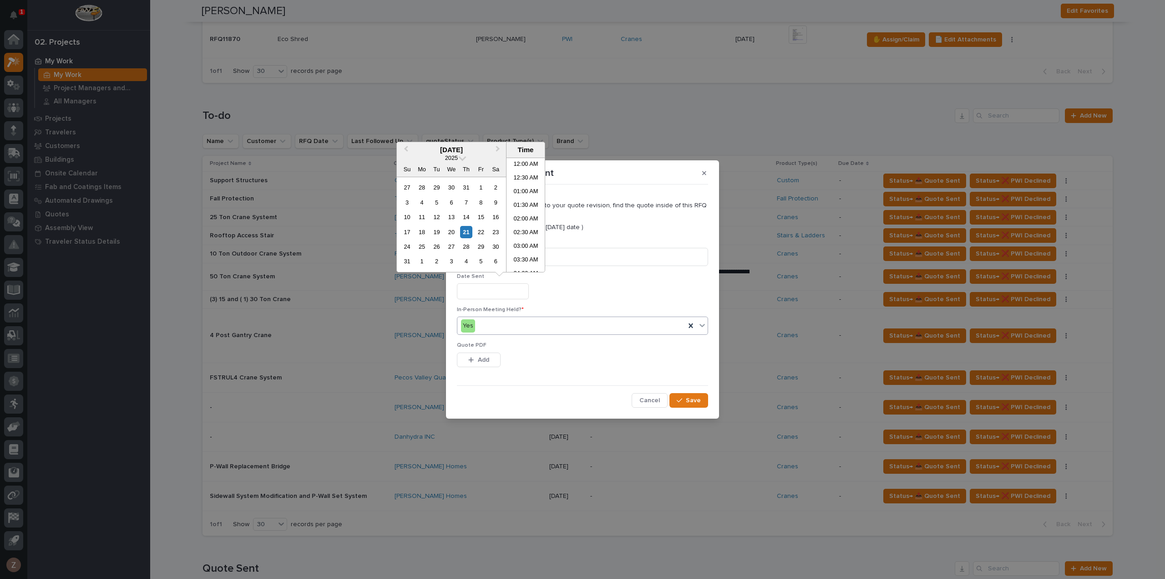
scroll to position [155, 0]
click at [465, 214] on div "14" at bounding box center [466, 217] width 12 height 12
click at [522, 209] on li "02:00 PM" at bounding box center [526, 210] width 39 height 14
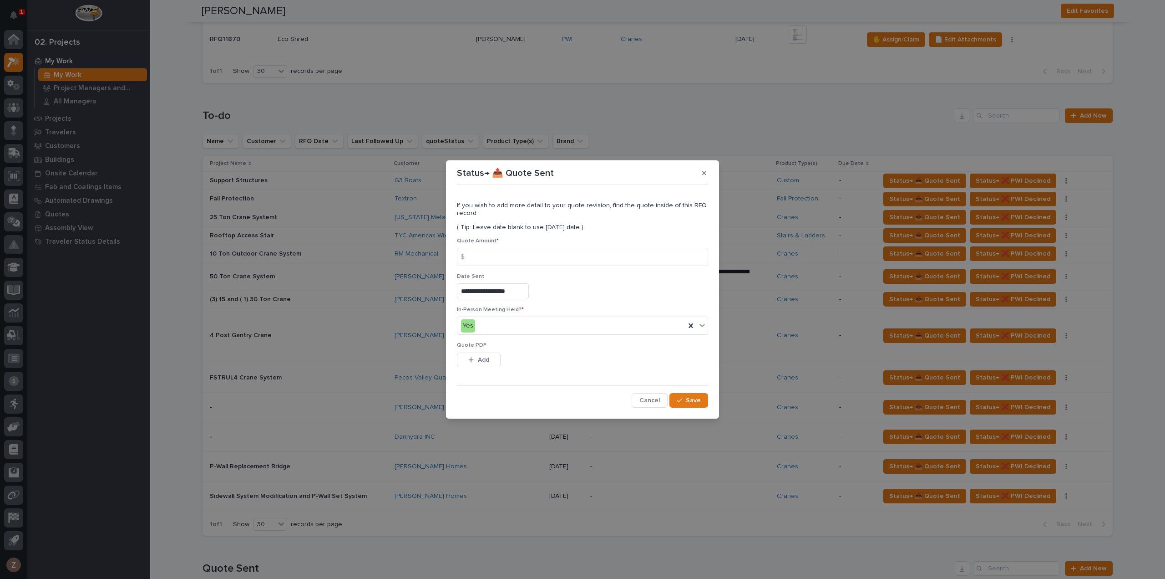
type input "**********"
click at [496, 261] on input at bounding box center [582, 257] width 251 height 18
type input "14404"
click at [692, 401] on span "Save" at bounding box center [693, 400] width 15 height 8
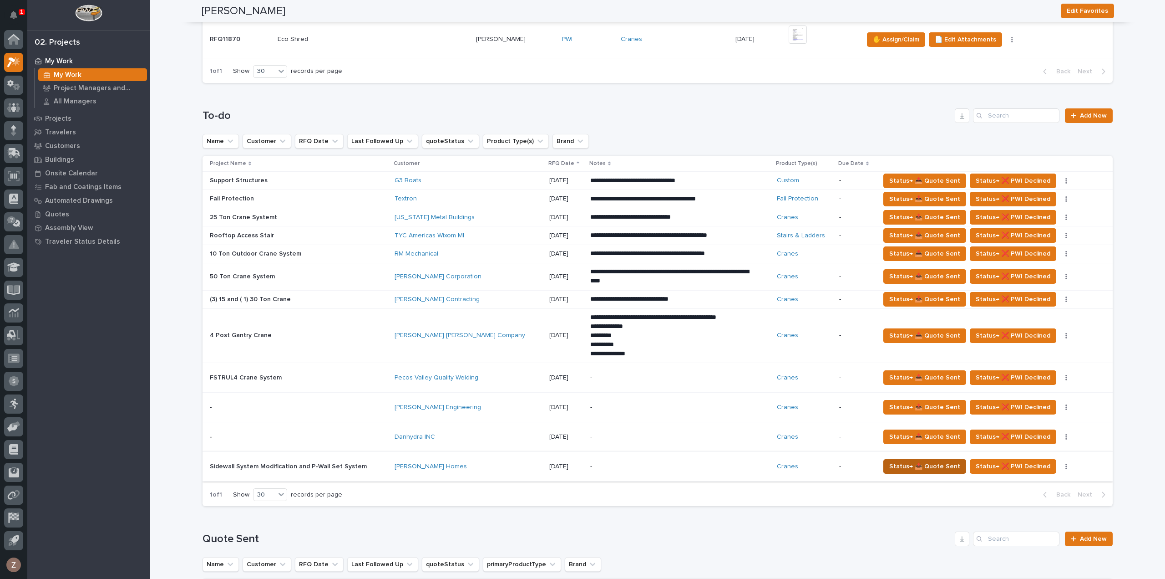
click at [903, 463] on span "Status→ 📤 Quote Sent" at bounding box center [925, 466] width 71 height 11
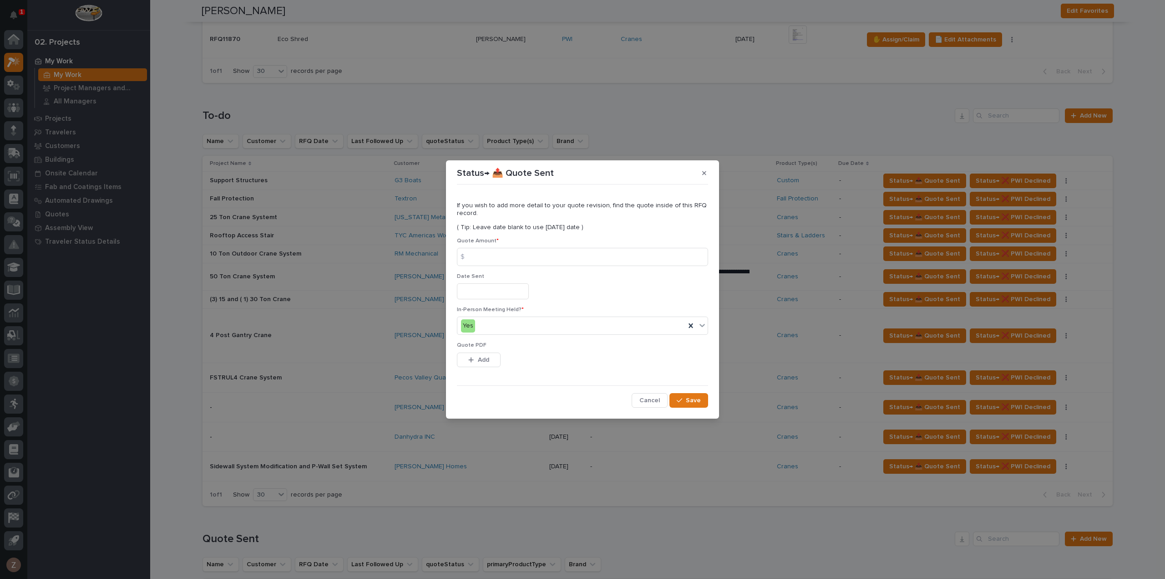
click at [479, 294] on input "text" at bounding box center [493, 291] width 72 height 16
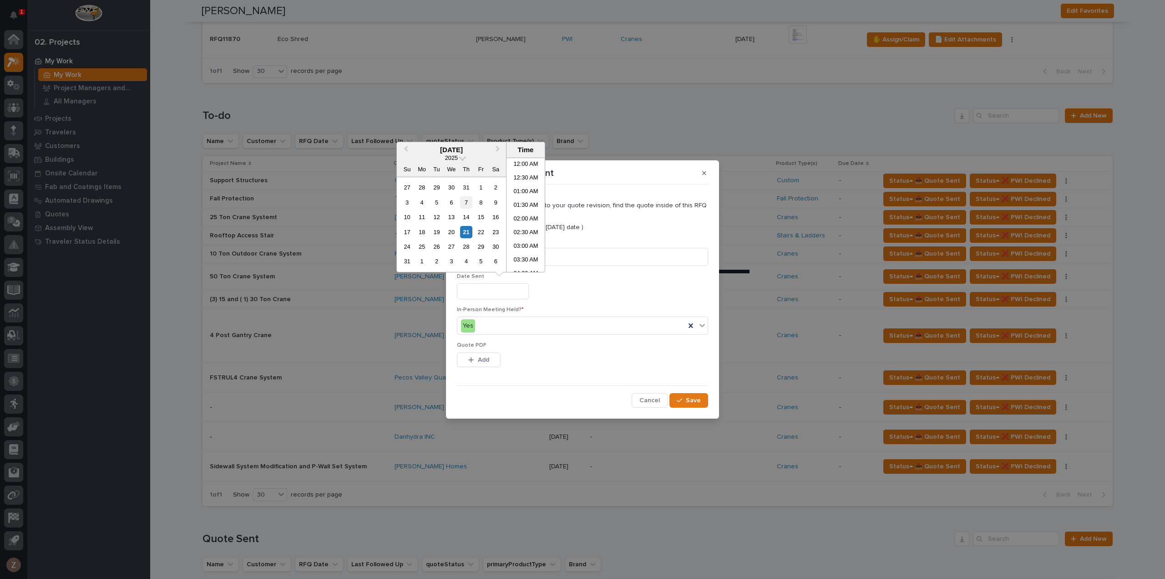
scroll to position [155, 0]
click at [463, 201] on div "7" at bounding box center [466, 202] width 12 height 12
click at [518, 252] on li "02:00 PM" at bounding box center [526, 256] width 39 height 14
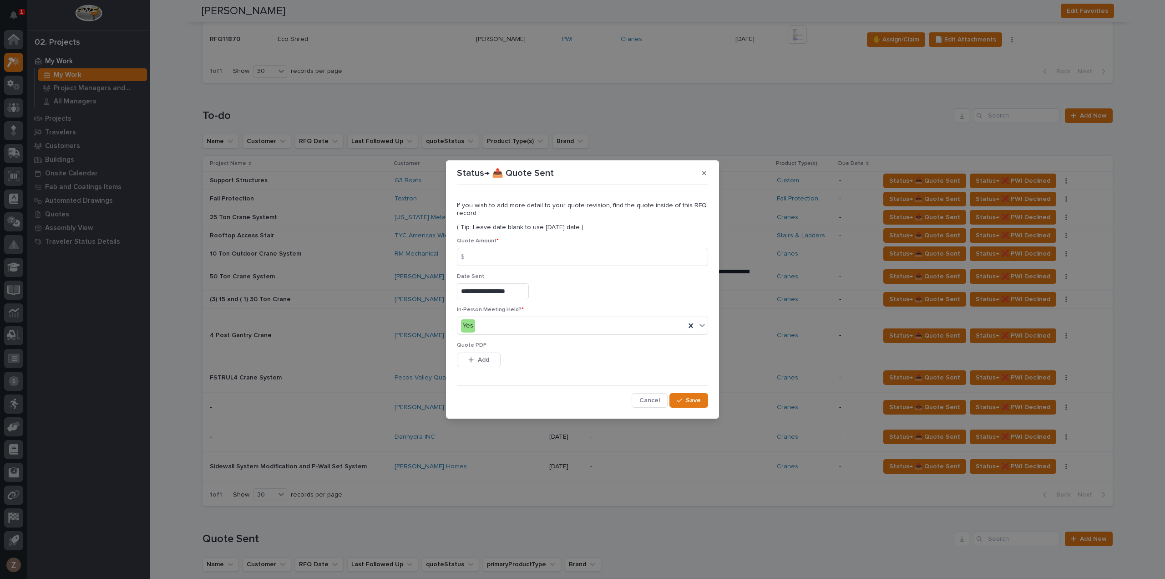
type input "**********"
click at [492, 258] on input at bounding box center [582, 257] width 251 height 18
type input "114038"
click at [682, 398] on icon "button" at bounding box center [679, 400] width 5 height 6
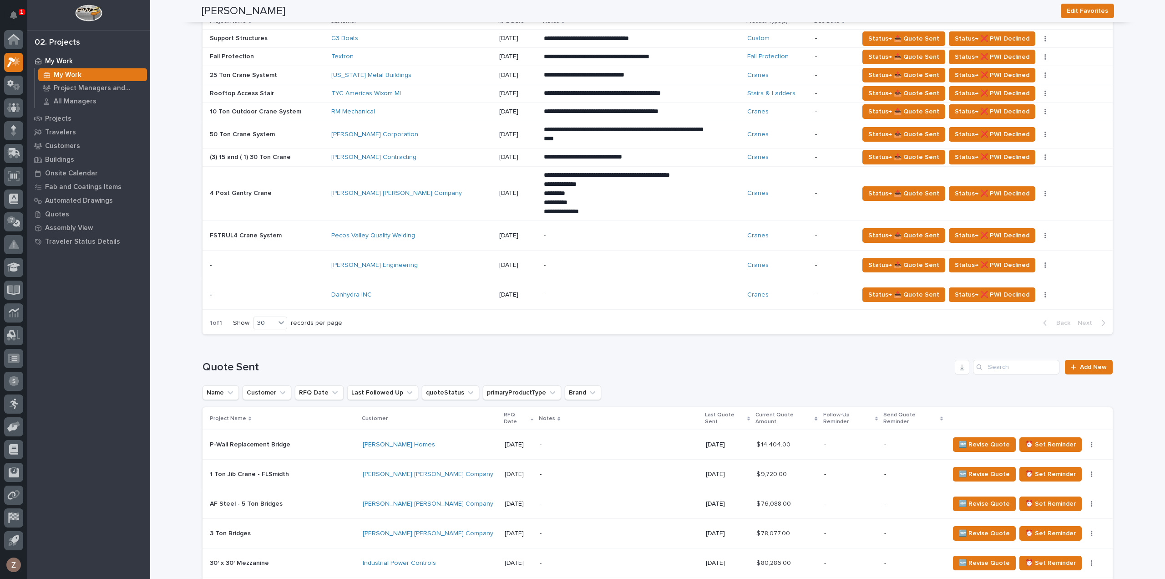
scroll to position [865, 0]
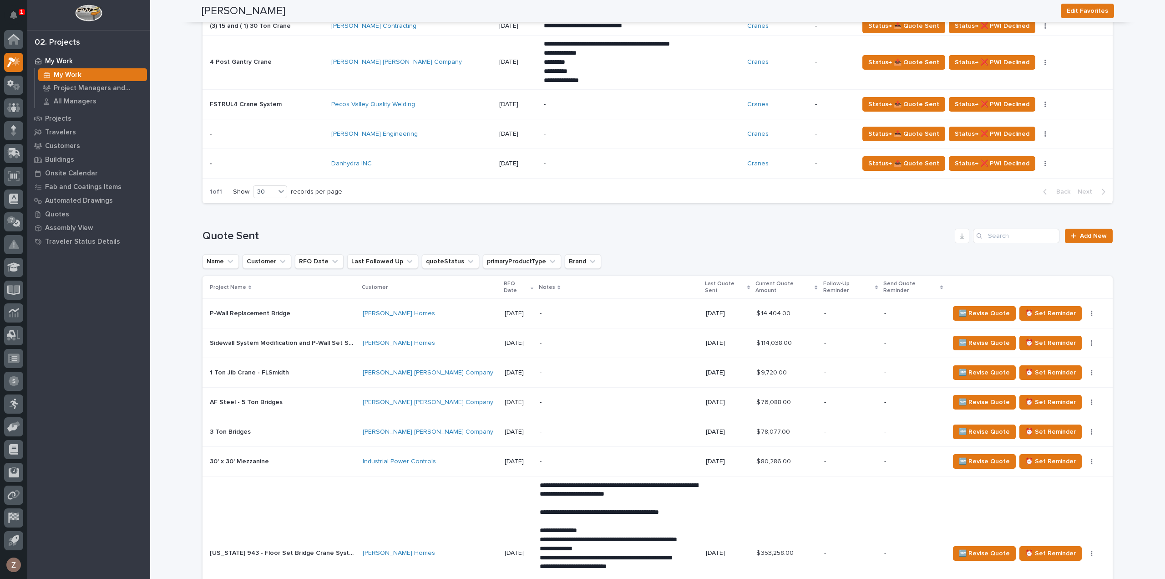
click at [665, 311] on p "-" at bounding box center [619, 314] width 158 height 8
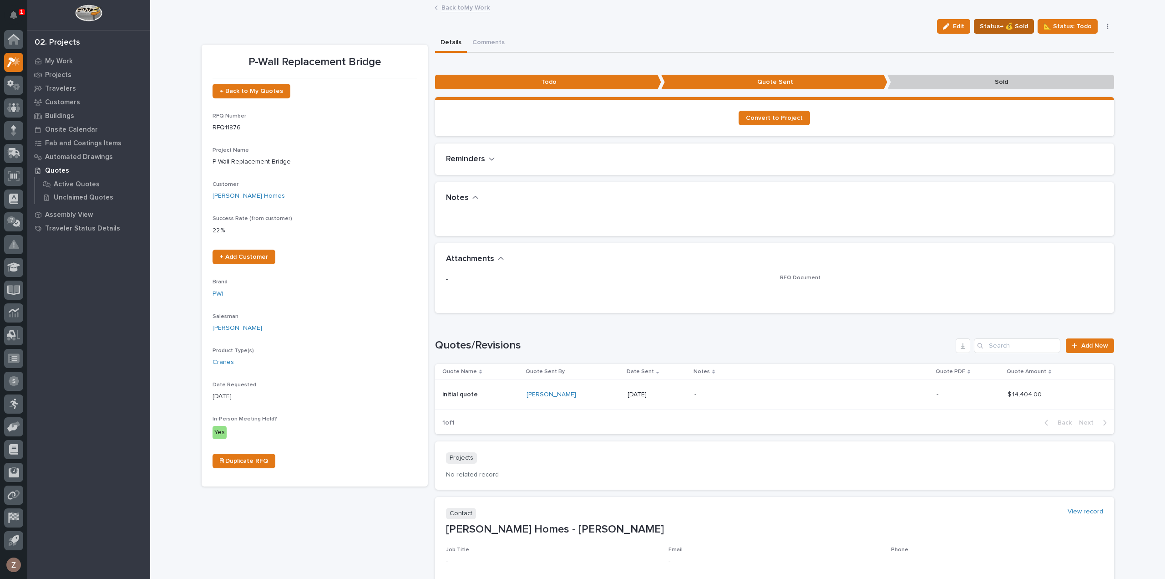
click at [1004, 26] on span "Status→ 💰 Sold" at bounding box center [1004, 26] width 48 height 11
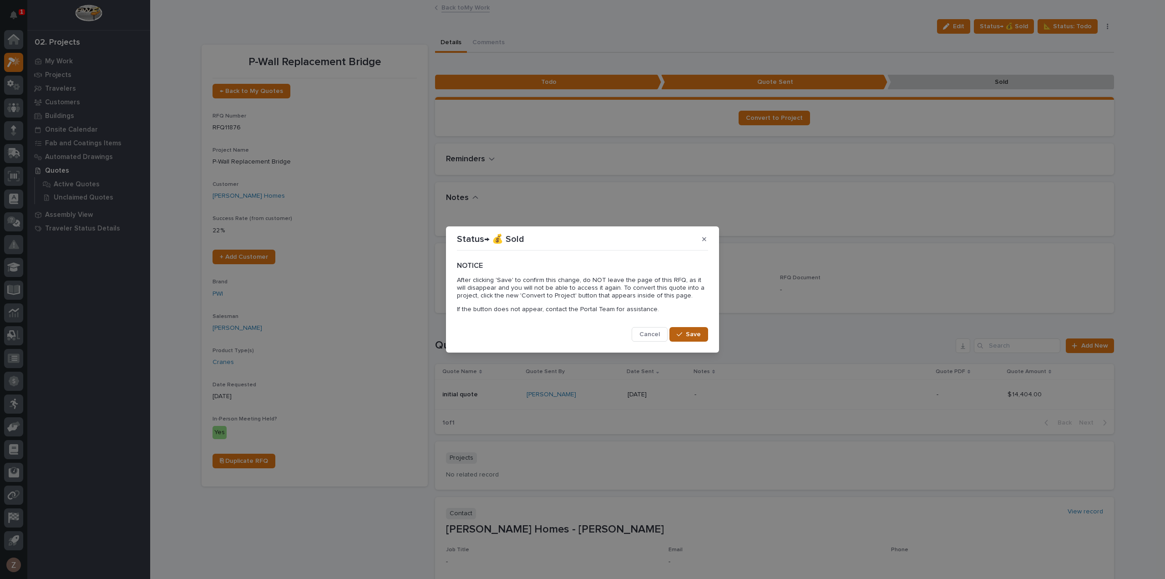
click at [690, 331] on span "Save" at bounding box center [693, 334] width 15 height 8
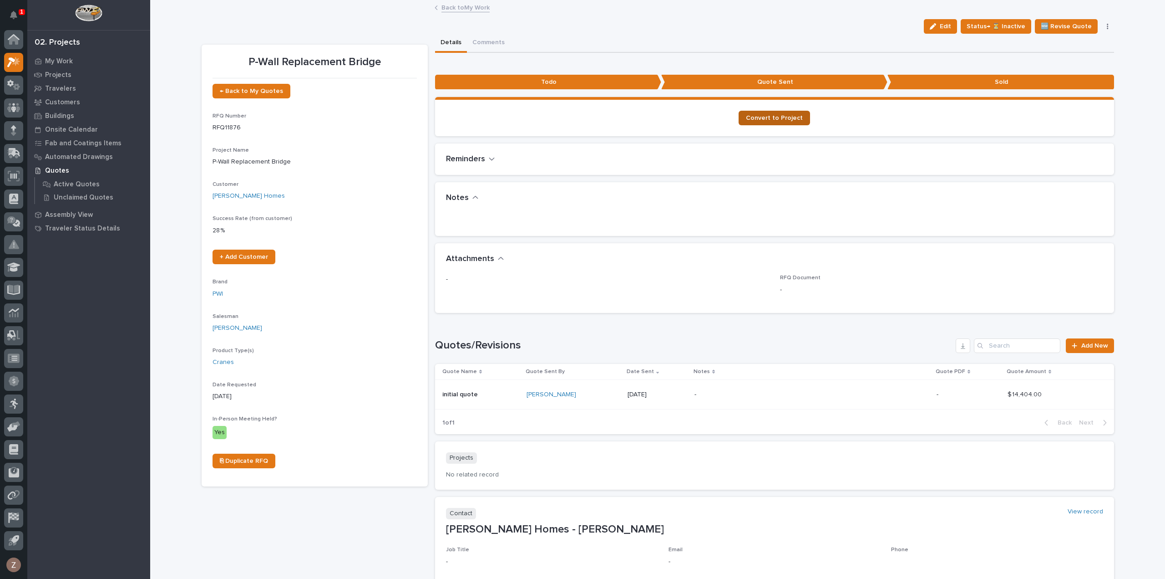
click at [761, 115] on span "Convert to Project" at bounding box center [774, 118] width 57 height 6
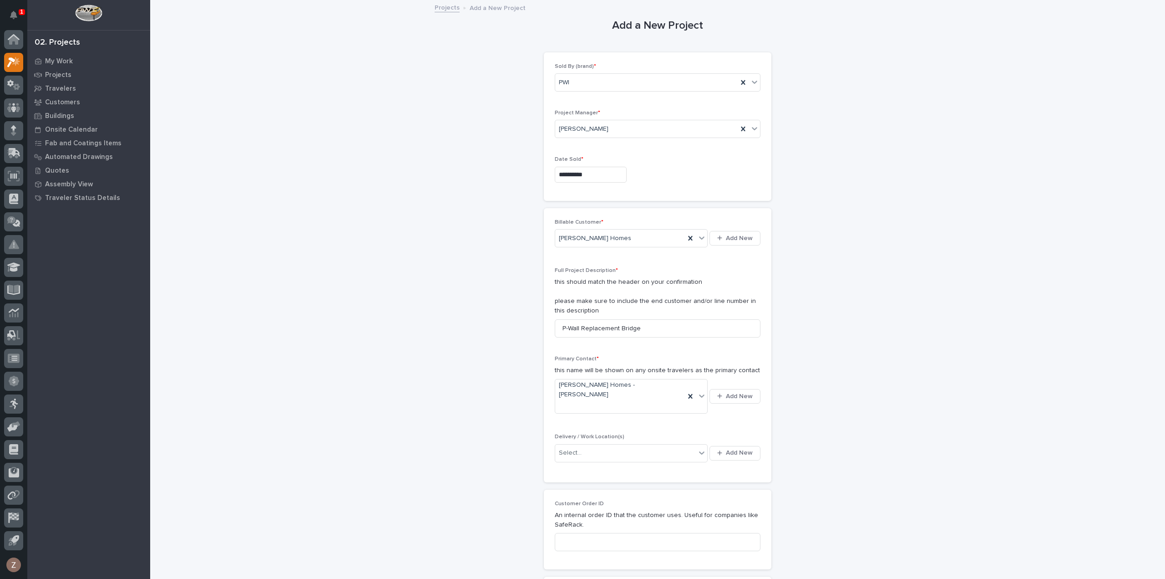
scroll to position [137, 0]
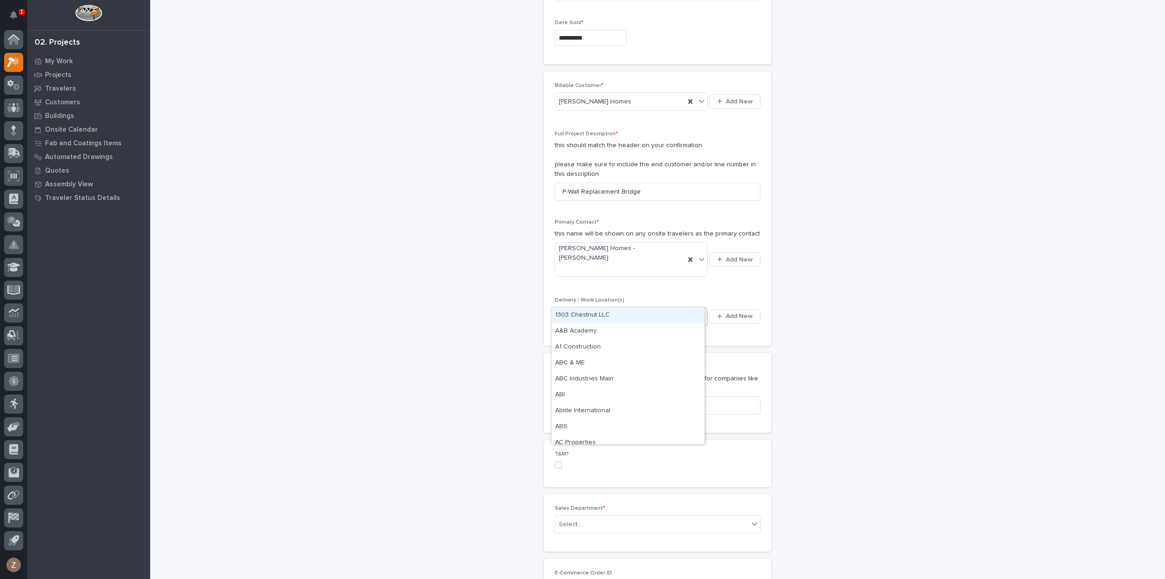
click at [615, 309] on div "Select..." at bounding box center [625, 316] width 141 height 15
type input "*******"
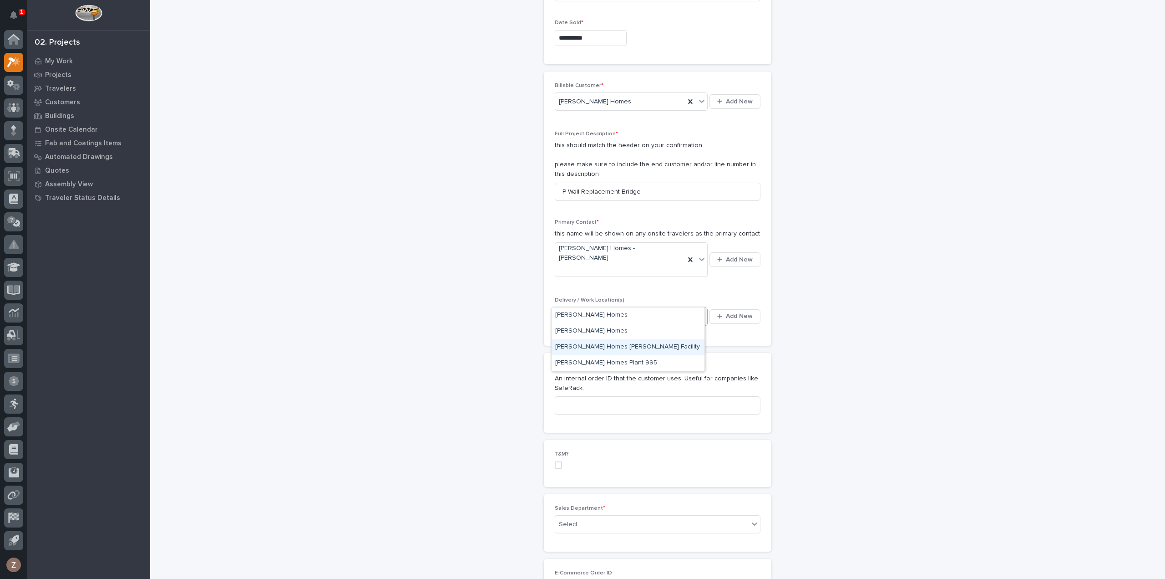
click at [622, 343] on div "[PERSON_NAME] Homes [PERSON_NAME] Facility" at bounding box center [628, 347] width 153 height 16
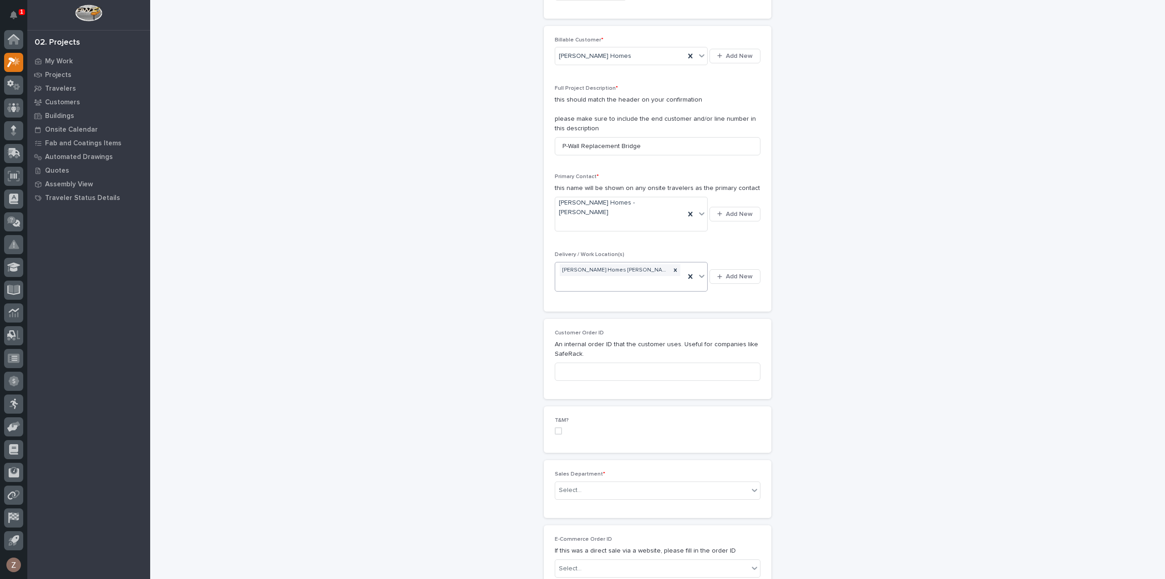
scroll to position [319, 0]
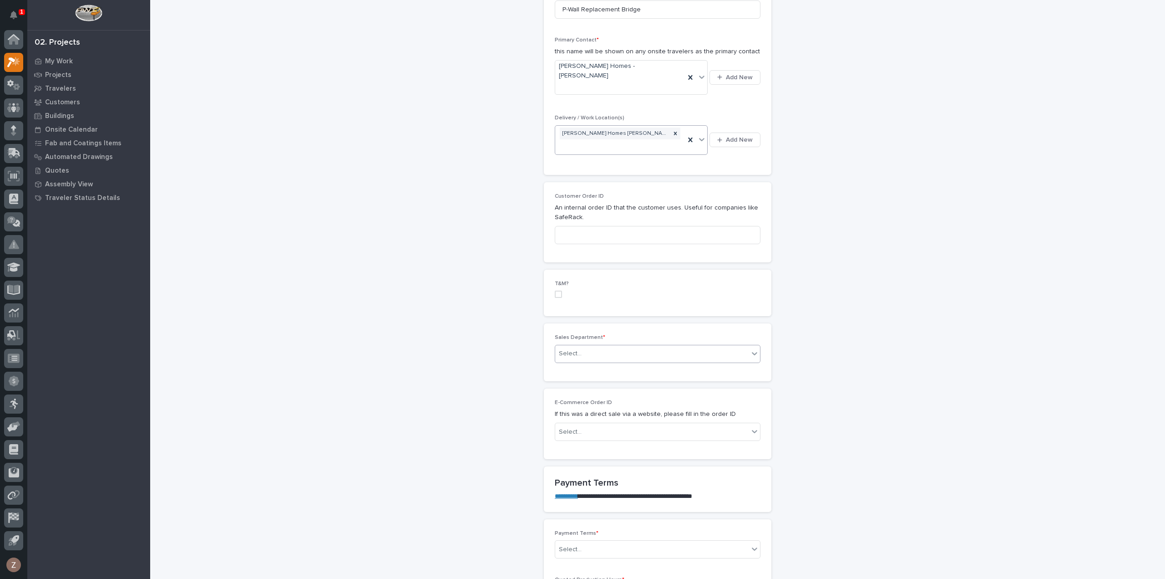
click at [622, 346] on div "Select..." at bounding box center [651, 353] width 193 height 15
click at [610, 339] on div "National Sales" at bounding box center [654, 341] width 205 height 16
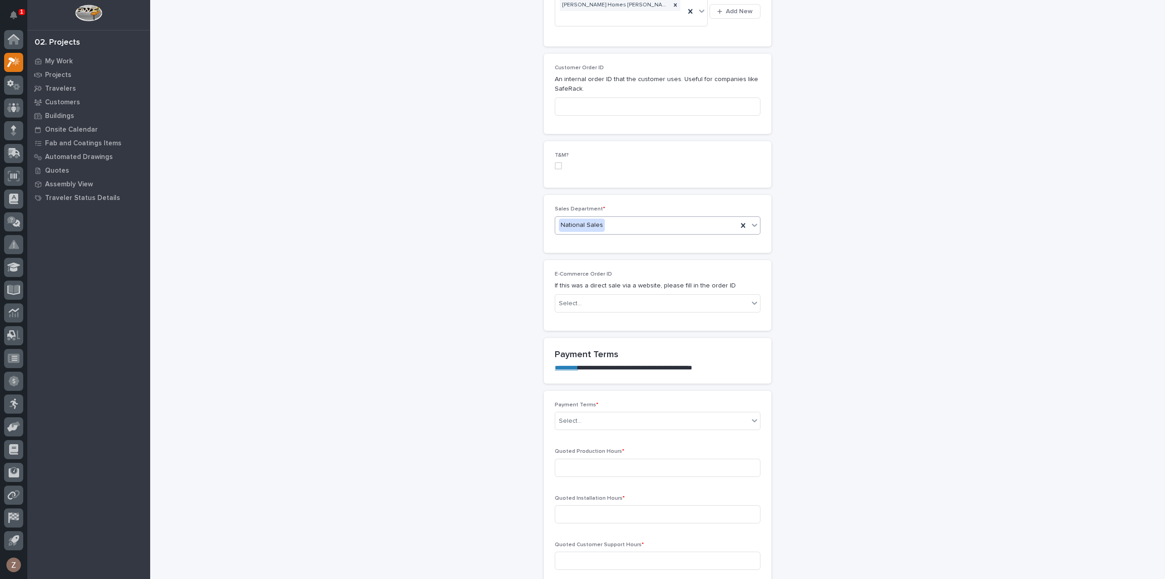
scroll to position [455, 0]
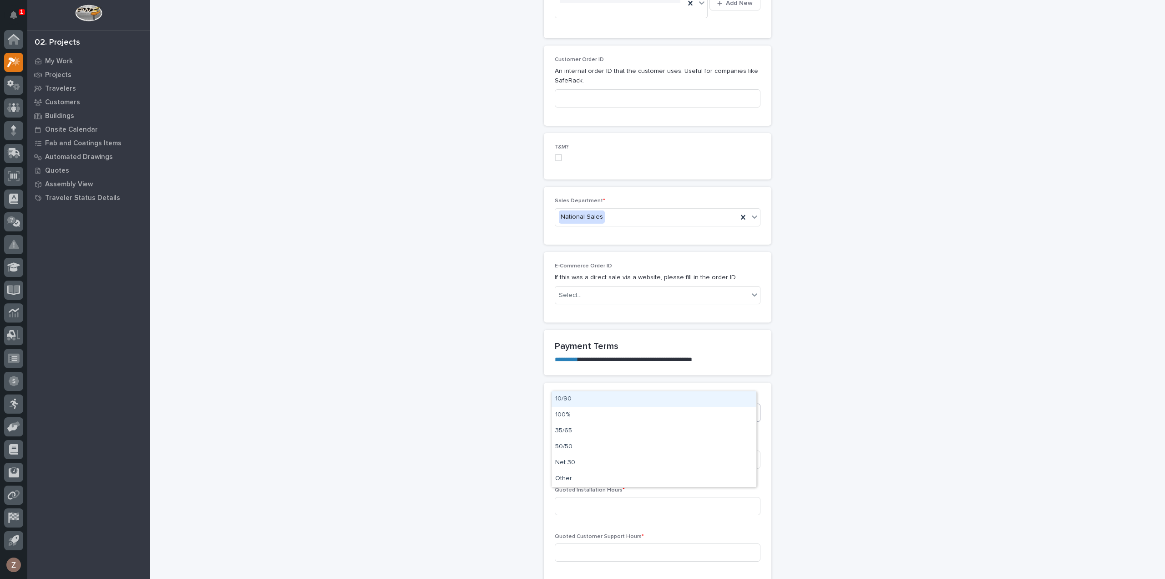
click at [597, 405] on div "Select..." at bounding box center [651, 412] width 193 height 15
click at [585, 429] on div "35/65" at bounding box center [654, 431] width 205 height 16
click at [632, 450] on input at bounding box center [658, 459] width 206 height 18
type input "18"
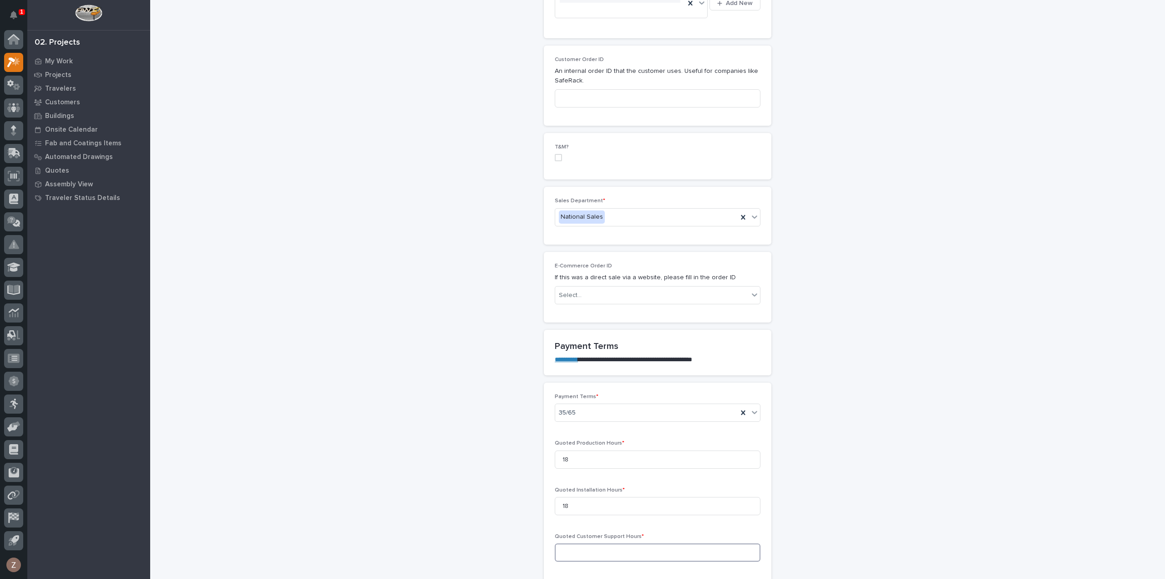
click at [618, 543] on input at bounding box center [658, 552] width 206 height 18
click at [616, 543] on input at bounding box center [658, 552] width 206 height 18
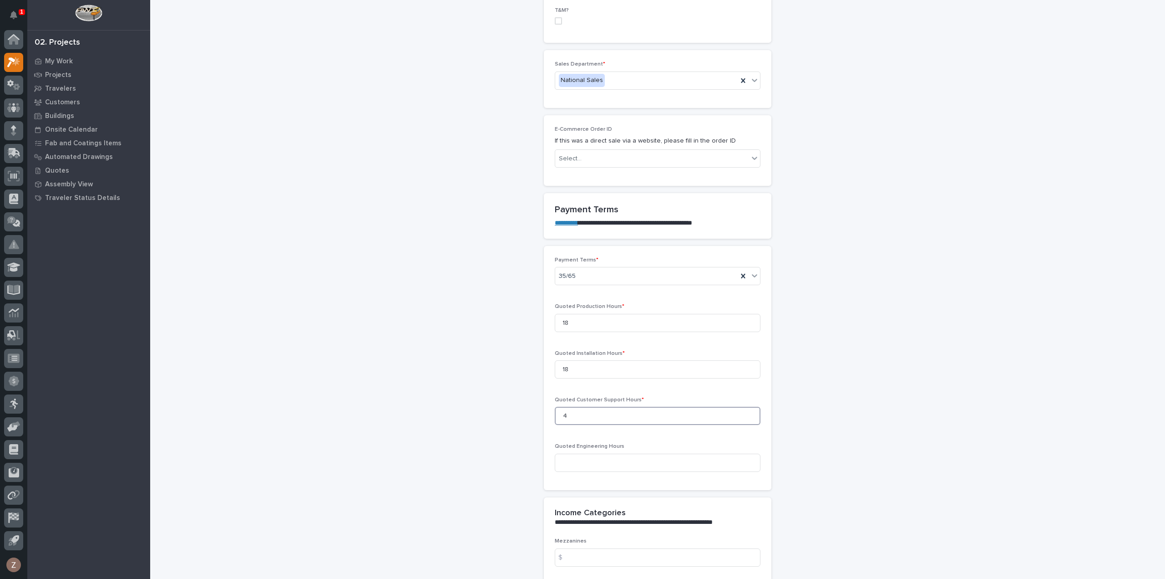
scroll to position [774, 0]
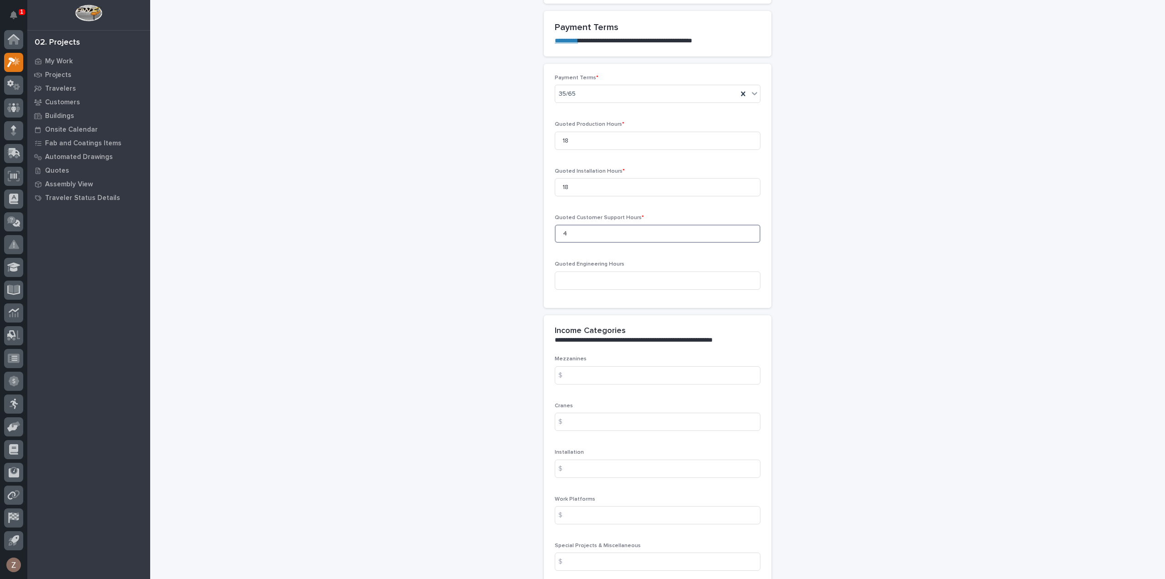
type input "4"
click at [598, 412] on input at bounding box center [658, 421] width 206 height 18
type input "10034"
click at [595, 459] on input at bounding box center [658, 468] width 206 height 18
type input "2182"
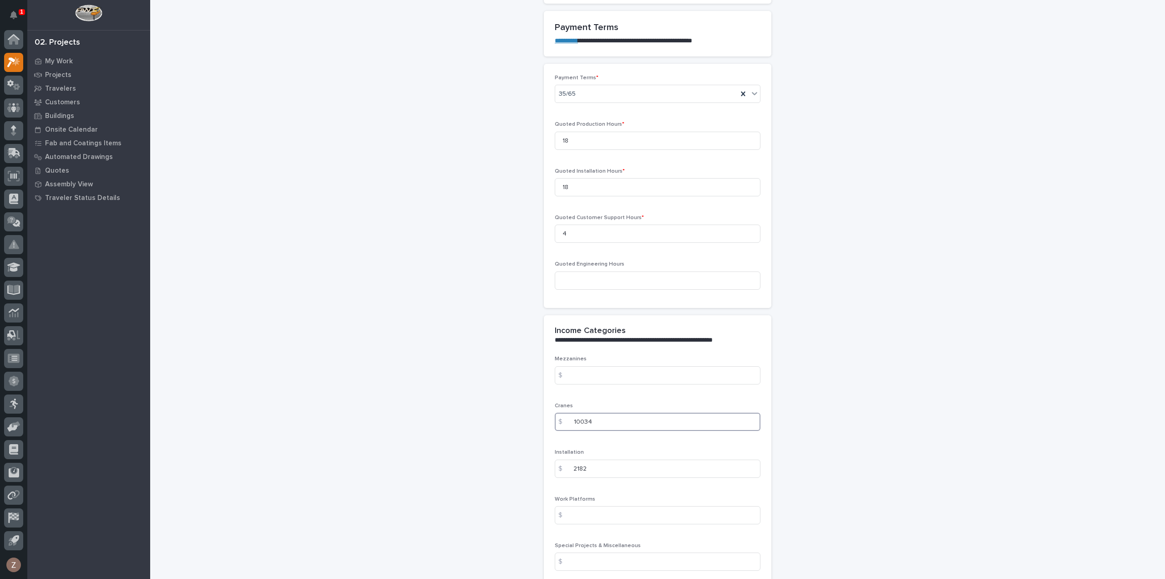
click at [592, 412] on input "10034" at bounding box center [658, 421] width 206 height 18
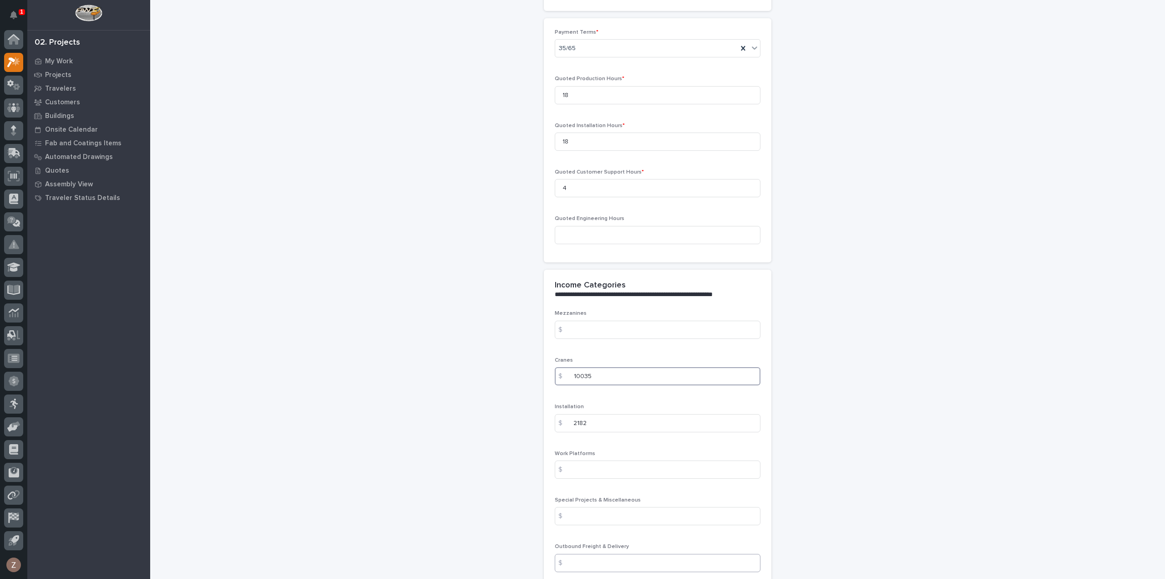
type input "10035"
click at [606, 554] on input at bounding box center [658, 563] width 206 height 18
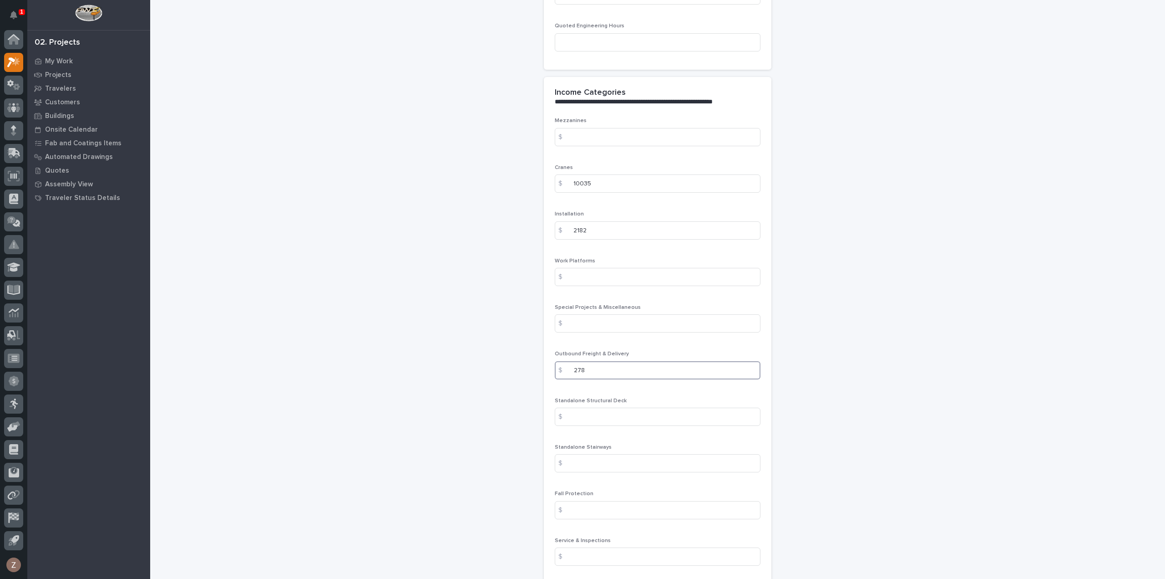
scroll to position [1047, 0]
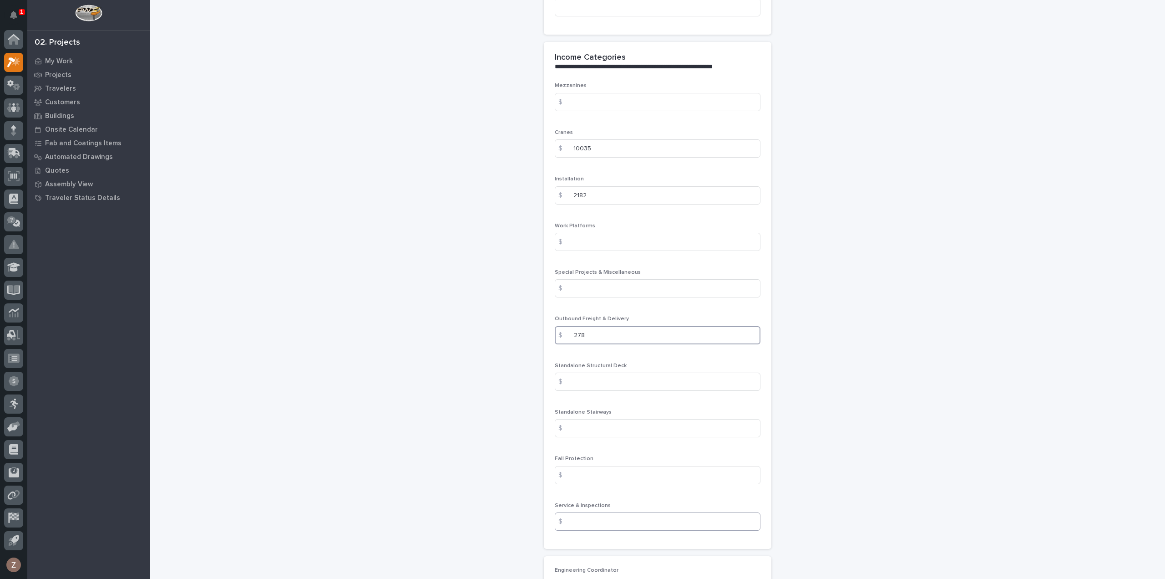
type input "278"
click at [626, 512] on input at bounding box center [658, 521] width 206 height 18
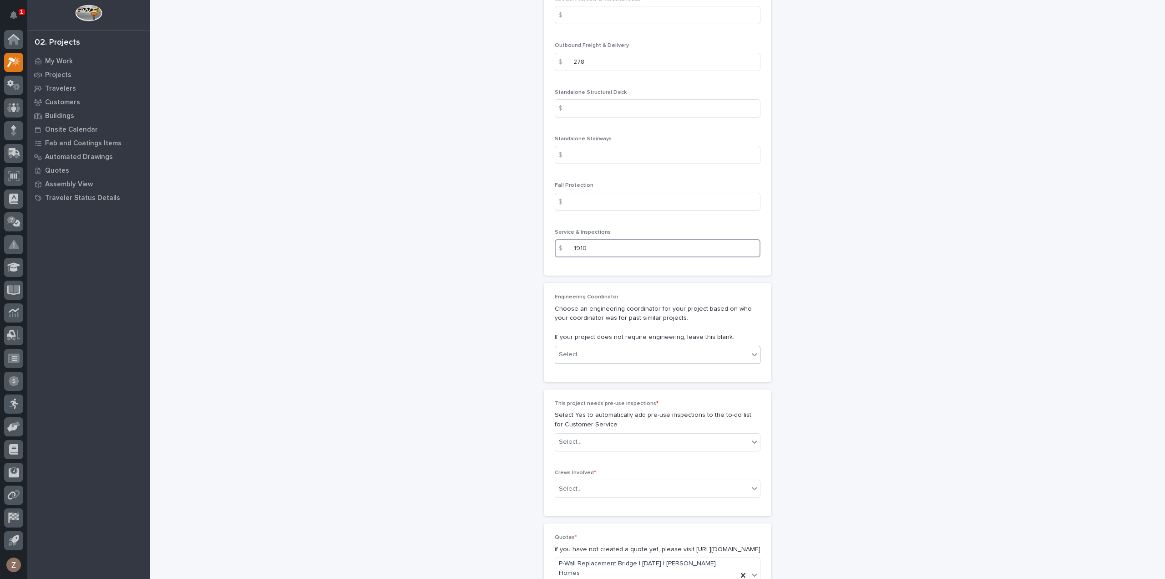
type input "1910"
click at [603, 347] on div "Select..." at bounding box center [651, 354] width 193 height 15
click at [614, 407] on div "Spenser Yoder" at bounding box center [654, 405] width 205 height 16
click at [638, 434] on div "Select..." at bounding box center [651, 441] width 193 height 15
click at [637, 427] on div "Yes" at bounding box center [654, 428] width 205 height 16
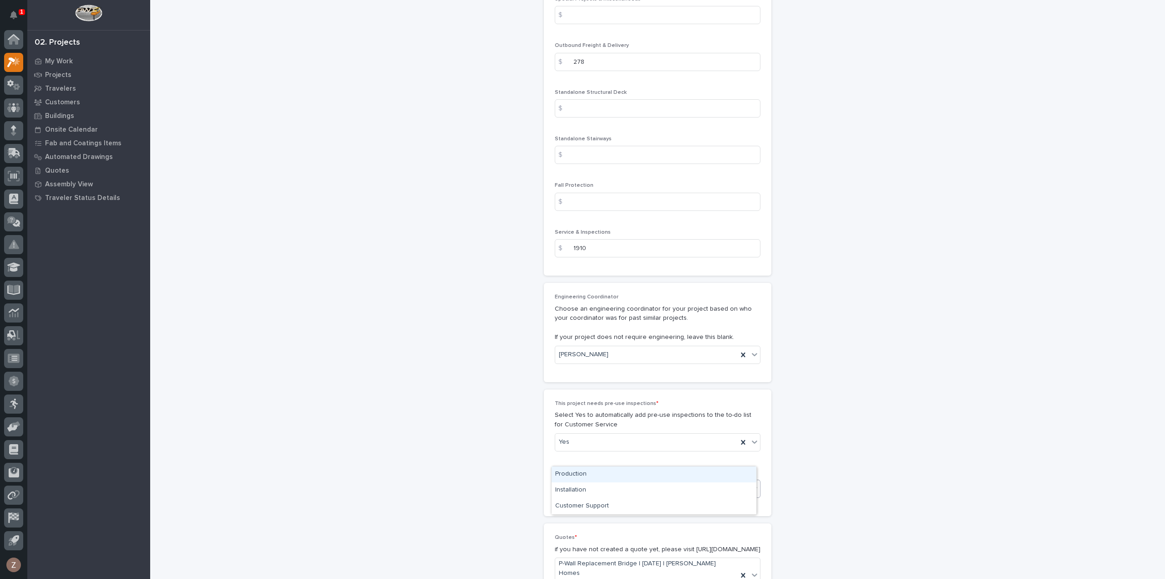
click at [636, 481] on div "Select..." at bounding box center [651, 488] width 193 height 15
click at [631, 471] on div "Production" at bounding box center [654, 474] width 205 height 16
click at [668, 481] on div "Production" at bounding box center [646, 489] width 183 height 16
click at [640, 475] on div "Installation" at bounding box center [654, 474] width 205 height 16
click at [680, 481] on div "Production Installation" at bounding box center [646, 489] width 183 height 16
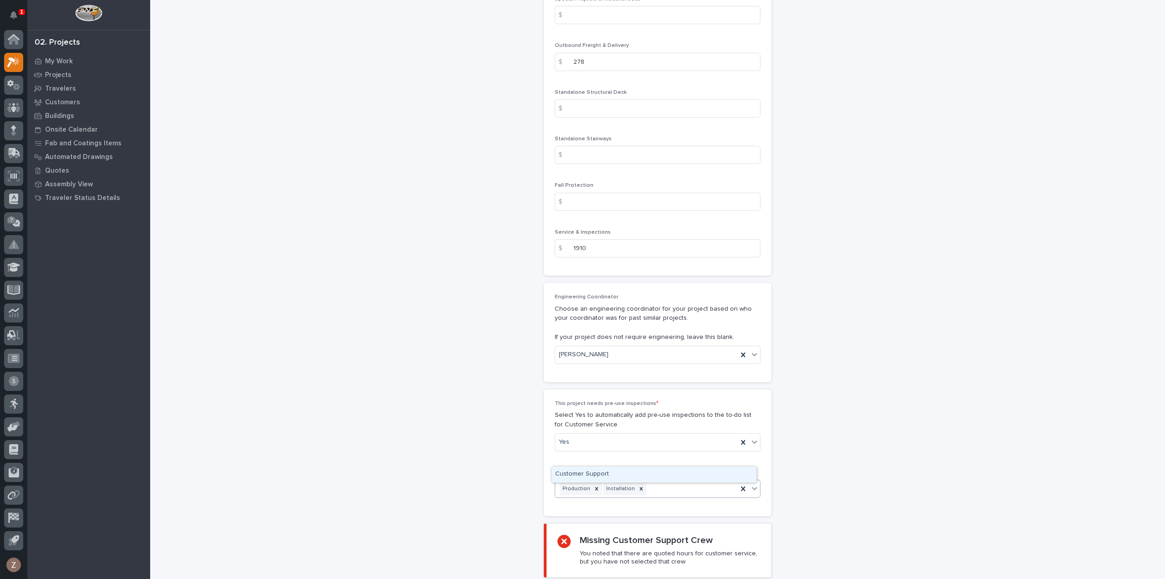
click at [656, 479] on div "Customer Support" at bounding box center [654, 474] width 205 height 16
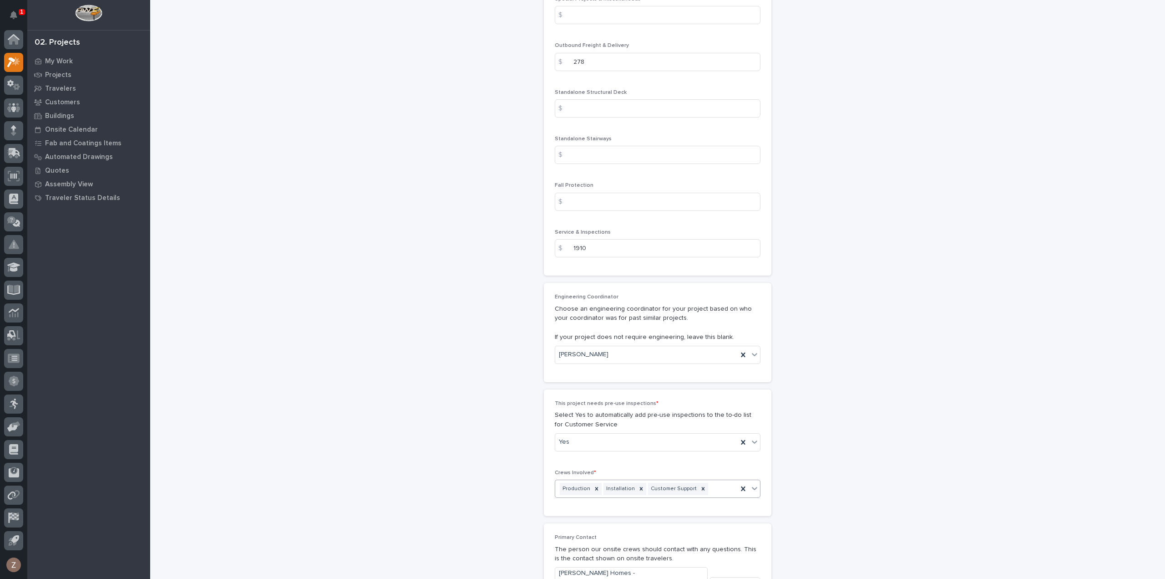
scroll to position [1495, 0]
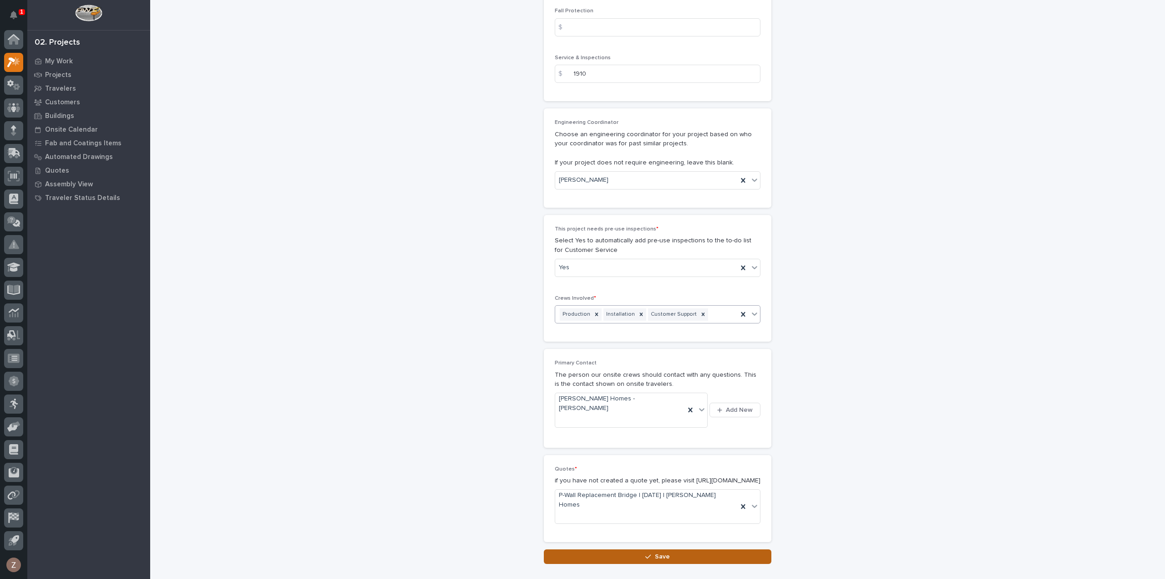
click at [661, 552] on span "Save" at bounding box center [662, 556] width 15 height 8
